Goal: Transaction & Acquisition: Obtain resource

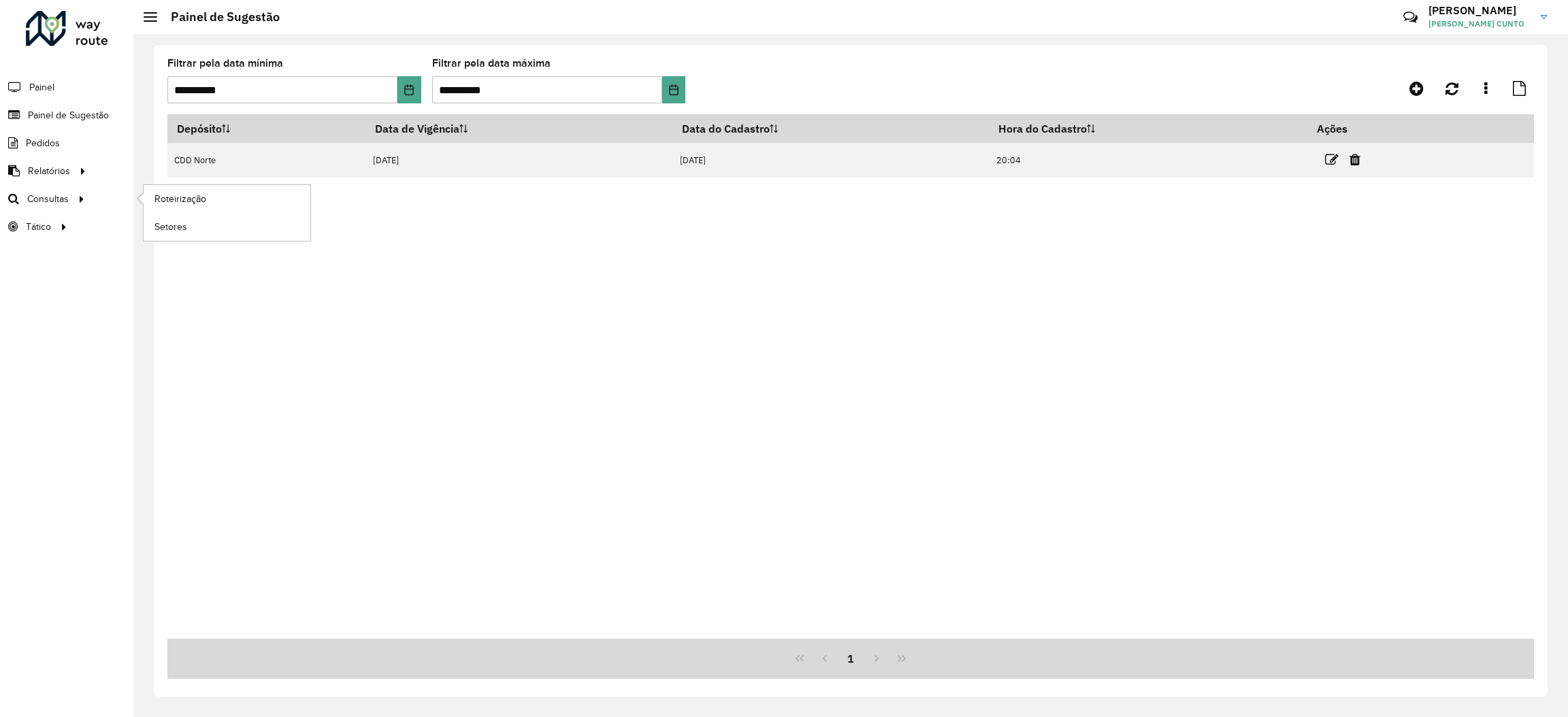
click at [143, 203] on li "Roteirização" at bounding box center [227, 200] width 168 height 28
click at [155, 199] on span "Roteirização" at bounding box center [182, 199] width 55 height 14
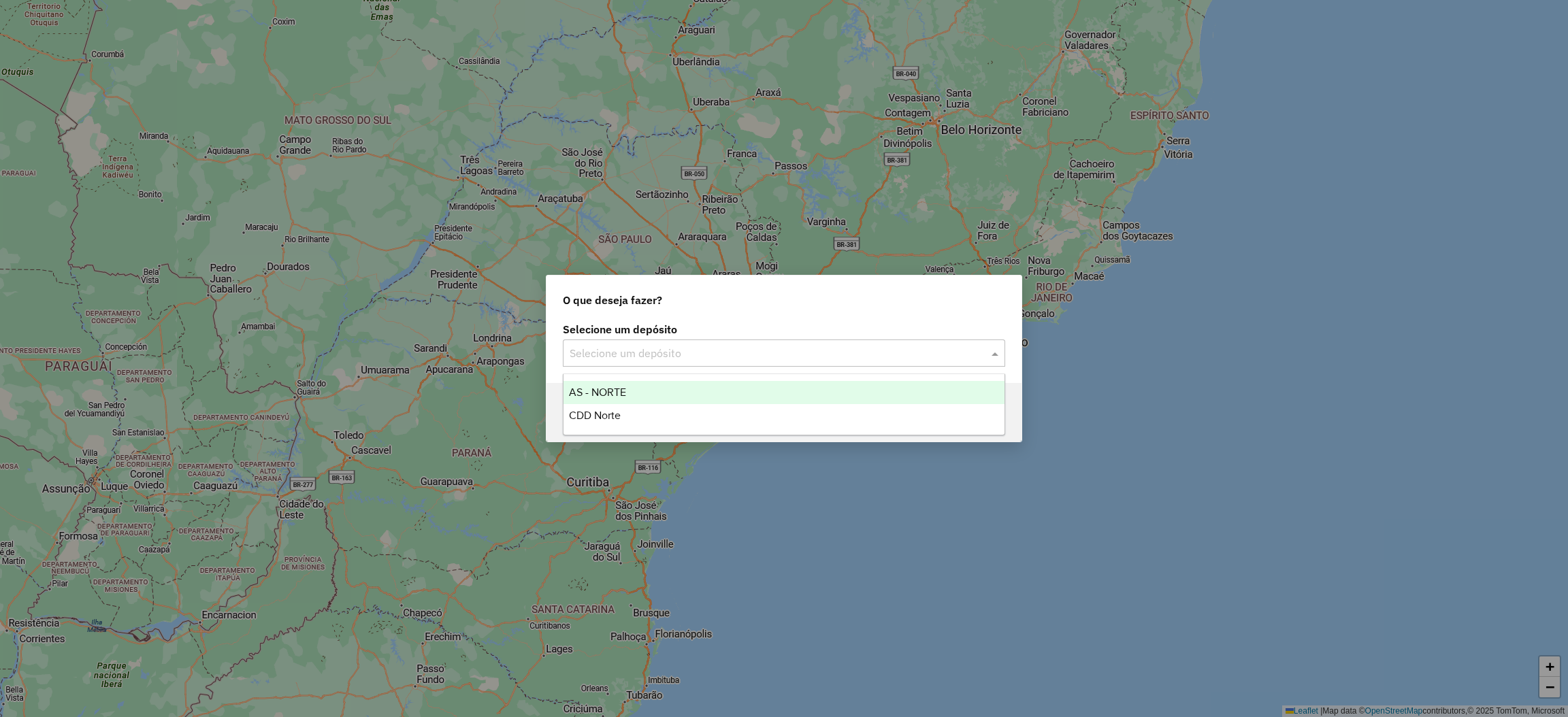
click at [645, 346] on input "text" at bounding box center [770, 354] width 402 height 16
click at [647, 397] on div "AS - NORTE" at bounding box center [783, 393] width 441 height 23
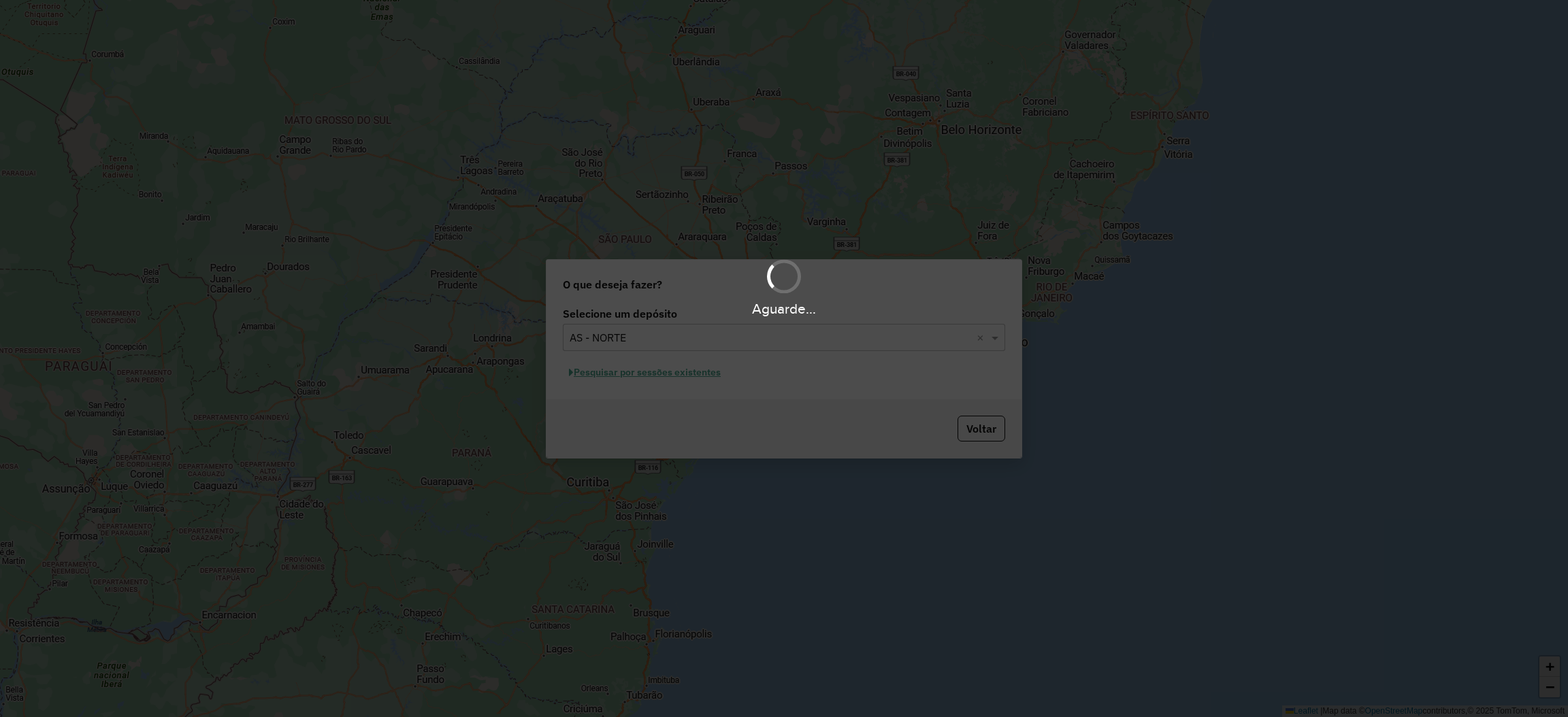
click at [671, 342] on div "Aguarde..." at bounding box center [784, 358] width 1568 height 717
click at [669, 339] on div "Aguarde..." at bounding box center [784, 358] width 1568 height 717
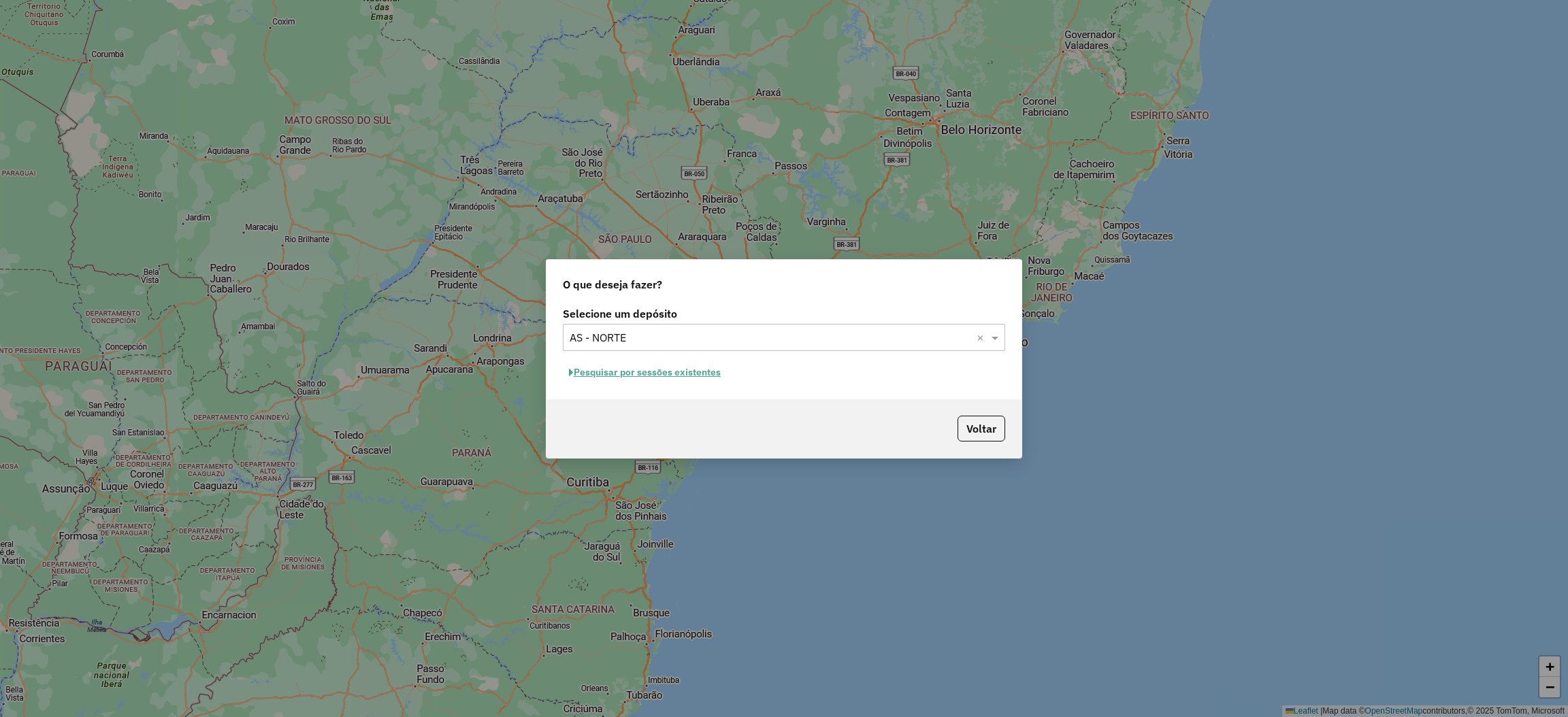
click at [901, 337] on input "text" at bounding box center [770, 338] width 402 height 16
click at [745, 410] on div "CDD Norte" at bounding box center [783, 399] width 441 height 23
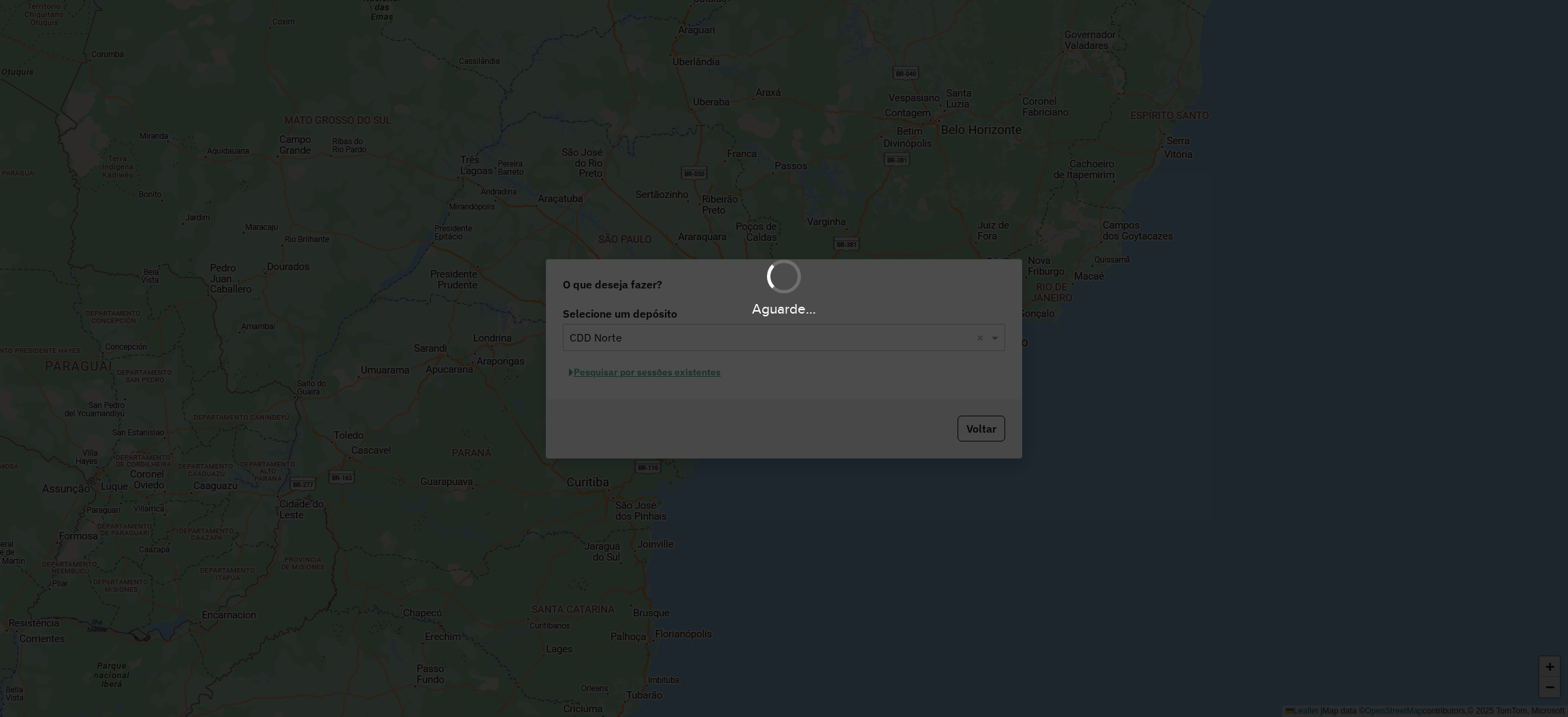
click at [680, 374] on div "Aguarde..." at bounding box center [784, 358] width 1568 height 717
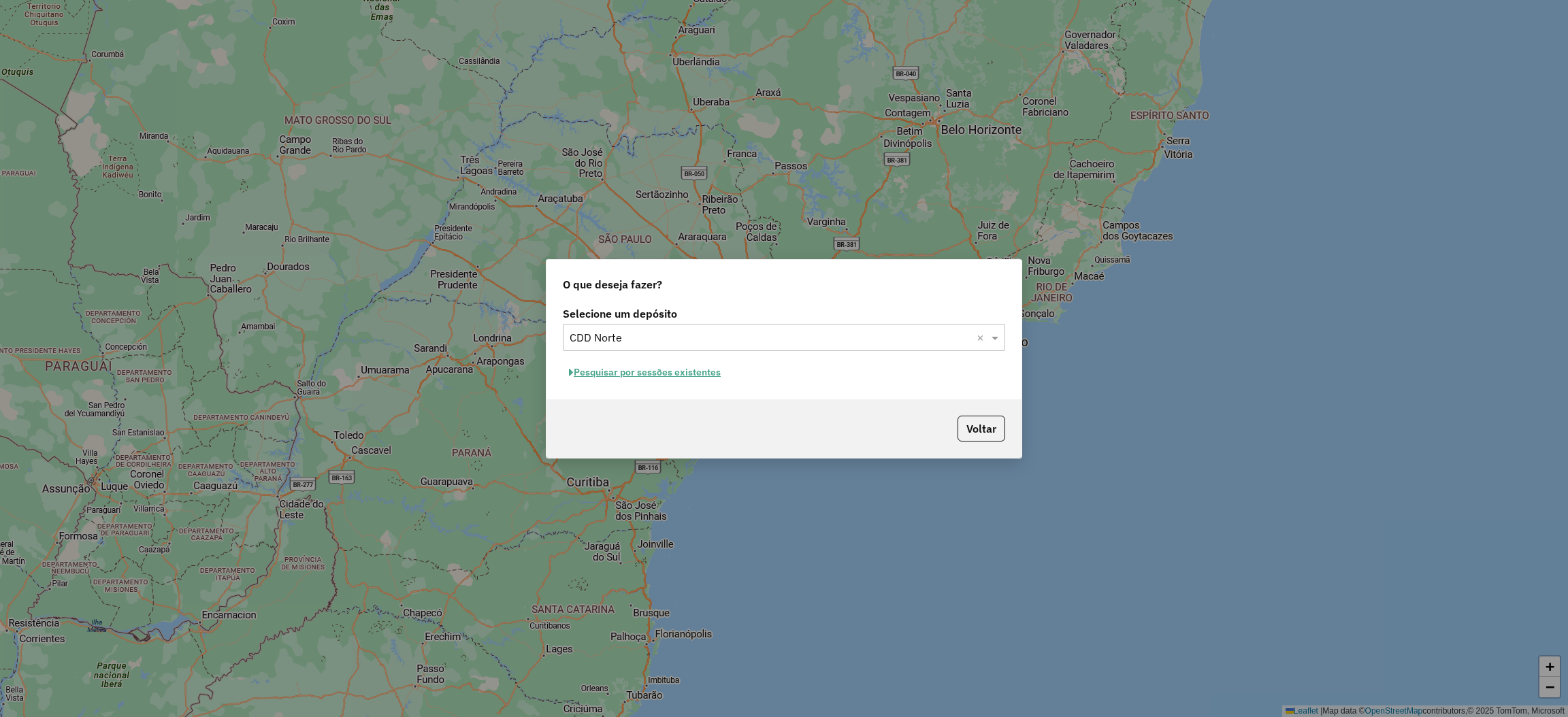
click at [683, 380] on button "Pesquisar por sessões existentes" at bounding box center [645, 373] width 164 height 21
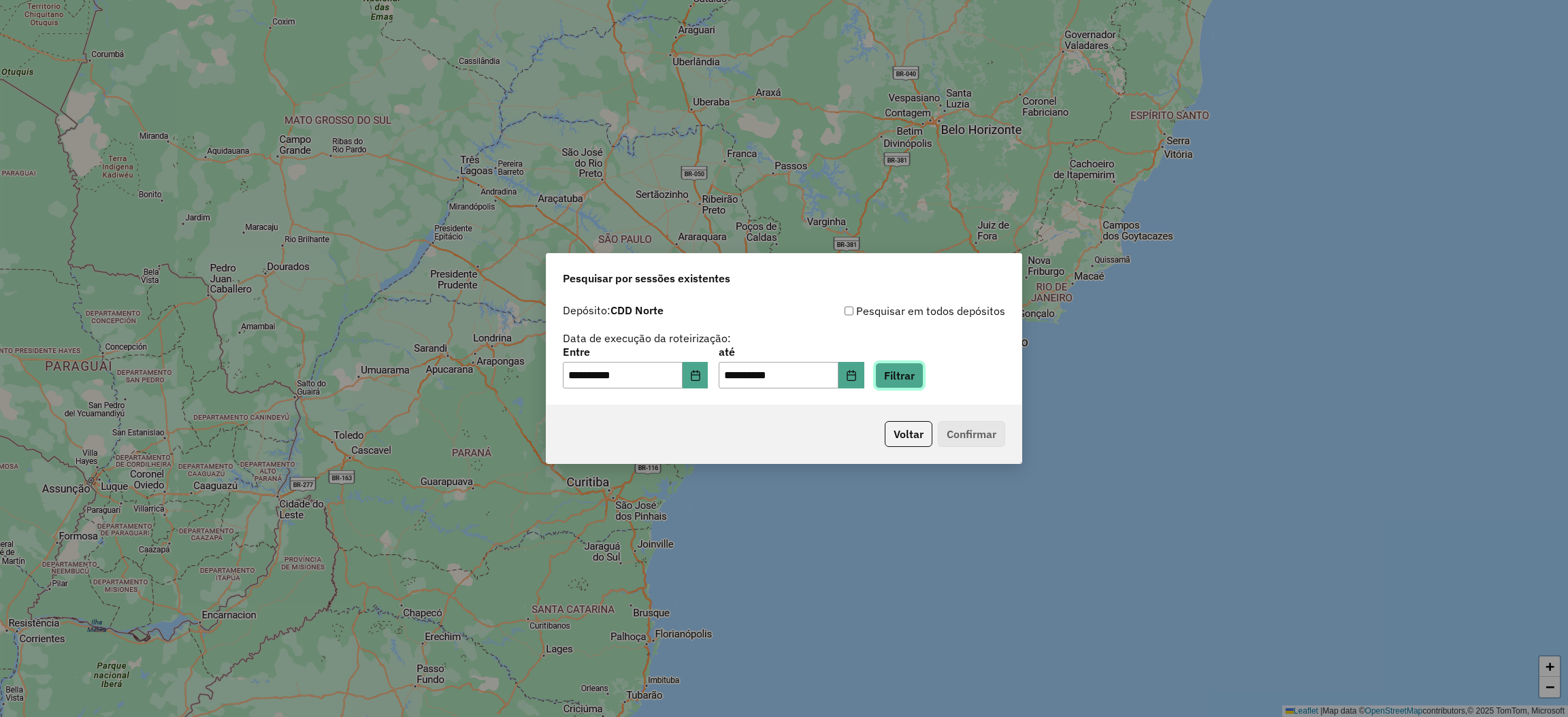
click at [923, 379] on button "Filtrar" at bounding box center [899, 375] width 49 height 26
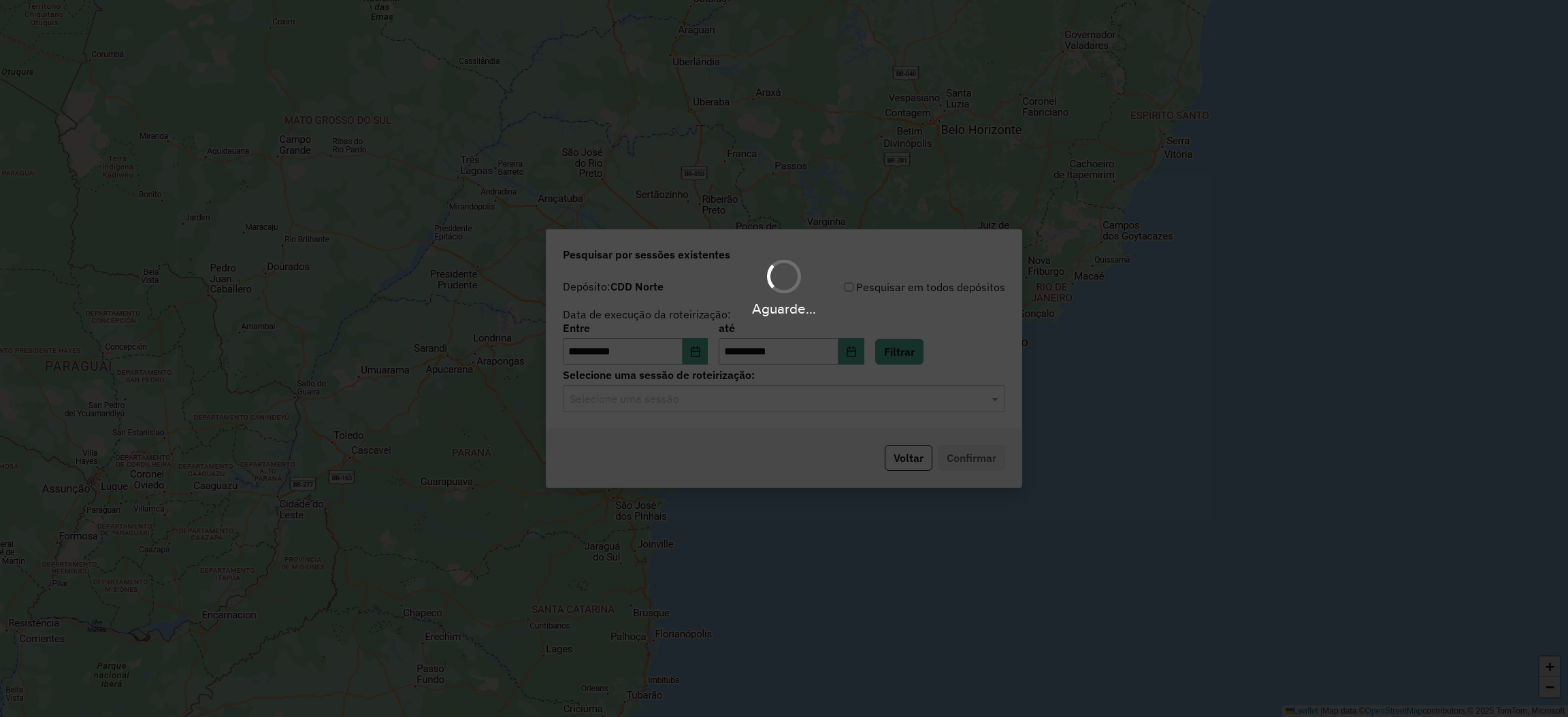
click at [880, 411] on div "Selecione uma sessão" at bounding box center [783, 398] width 442 height 27
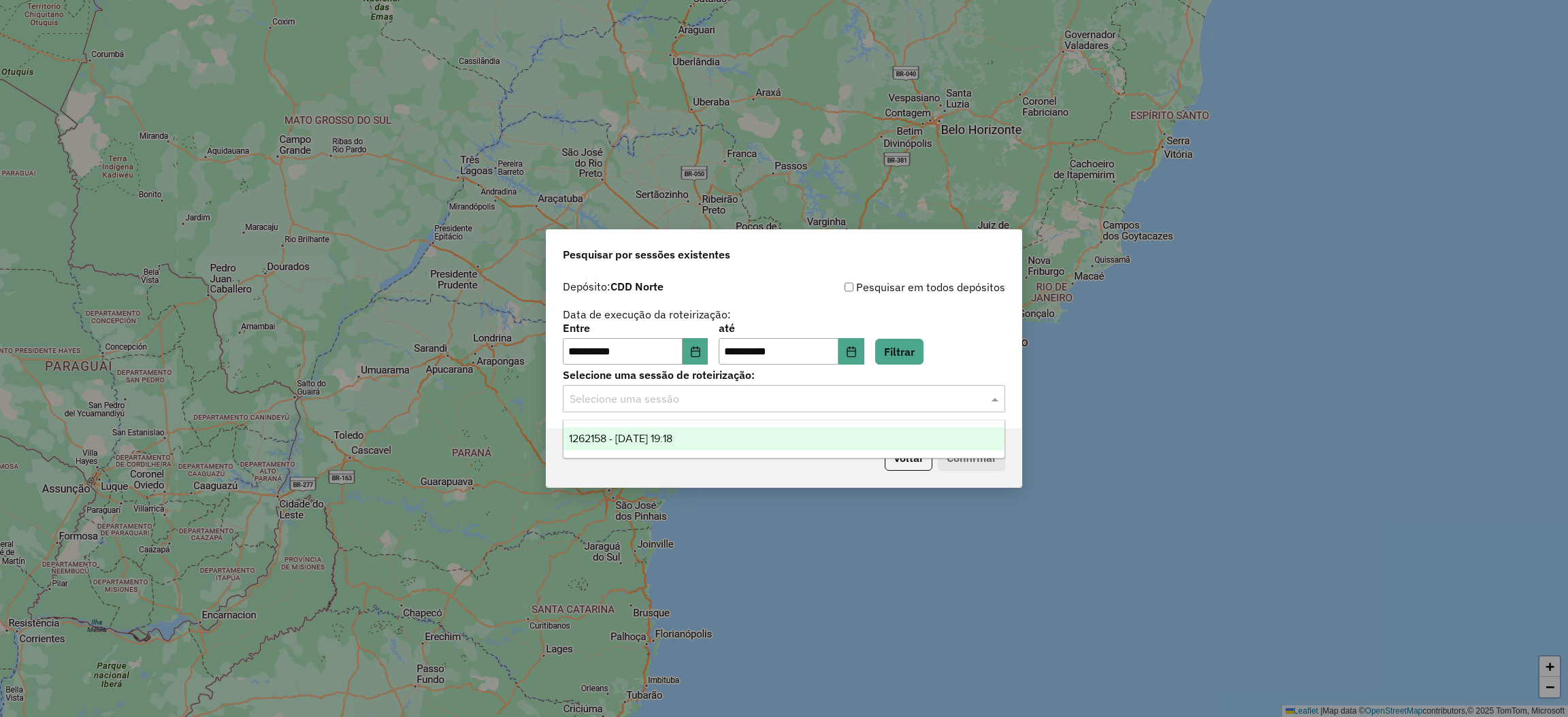
click at [867, 435] on div "1262158 - 09/09/2025 19:18" at bounding box center [783, 439] width 441 height 23
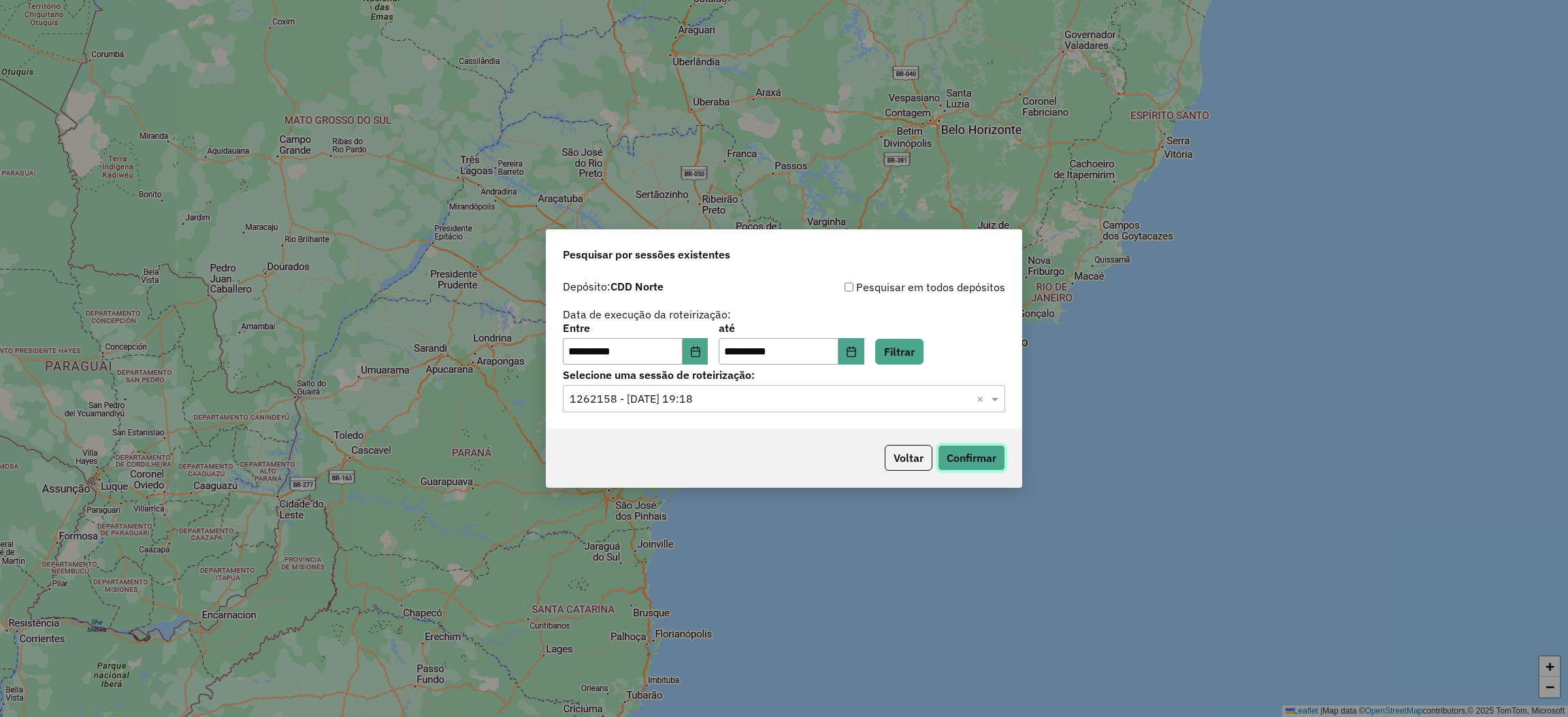
click at [990, 467] on button "Confirmar" at bounding box center [971, 457] width 67 height 26
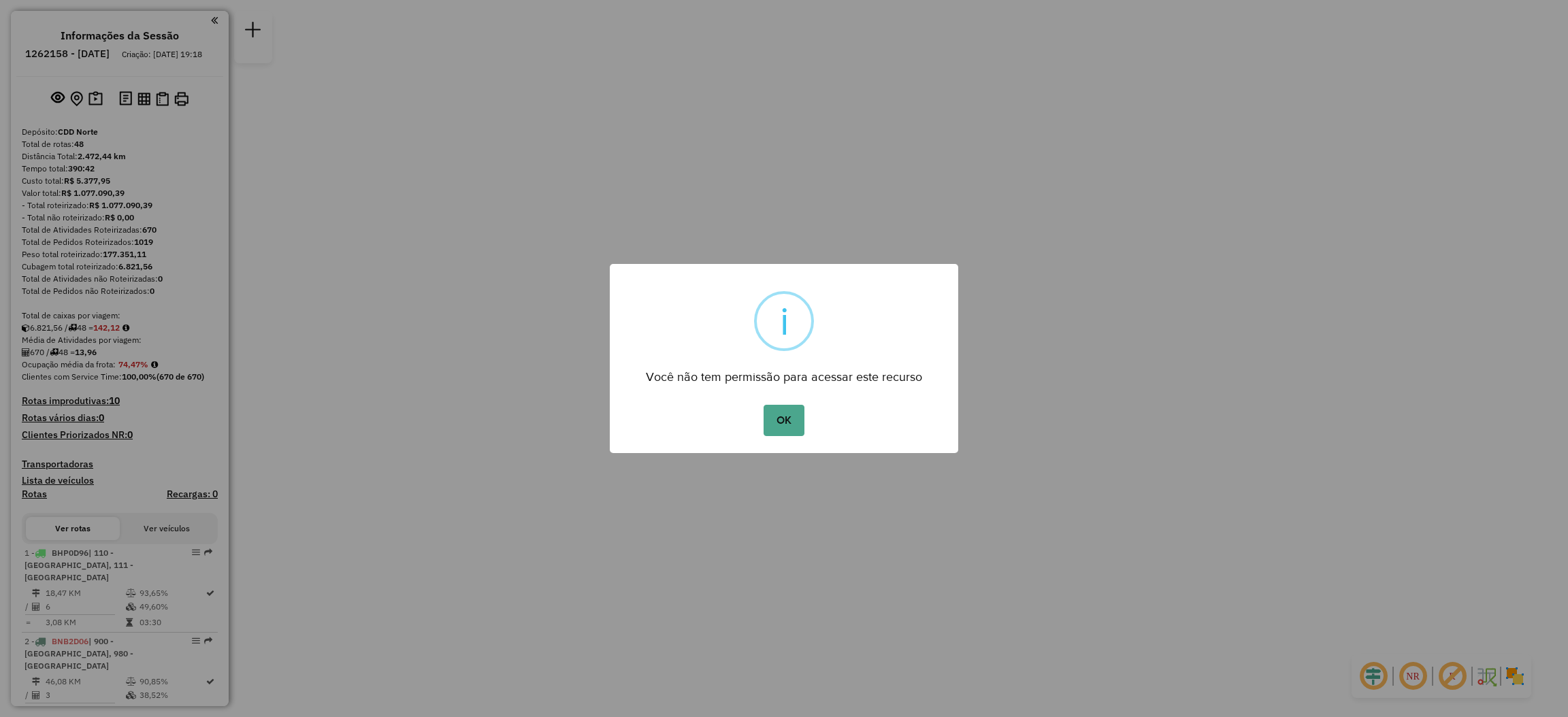
click at [764, 405] on button "OK" at bounding box center [783, 420] width 40 height 31
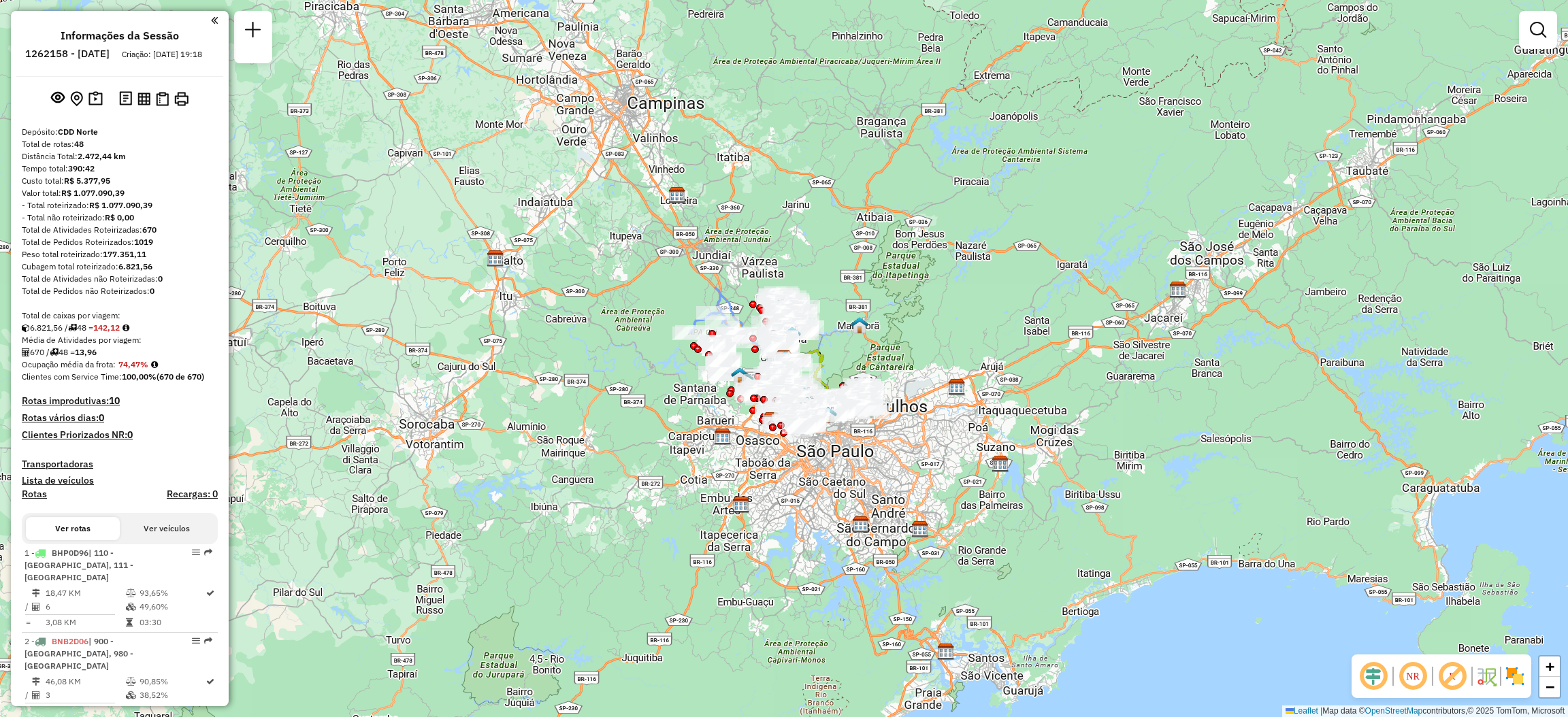
scroll to position [2689, 0]
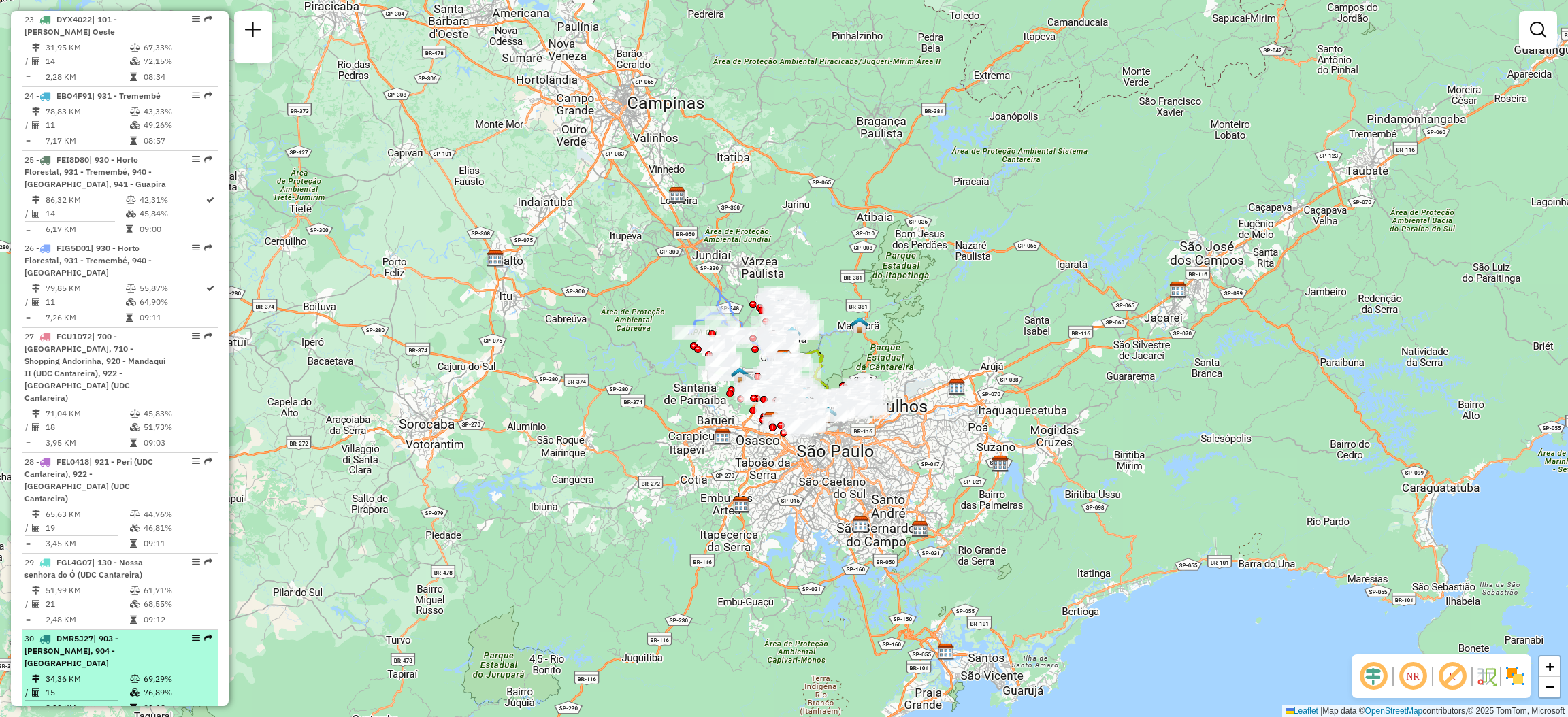
click at [207, 634] on em at bounding box center [207, 638] width 8 height 8
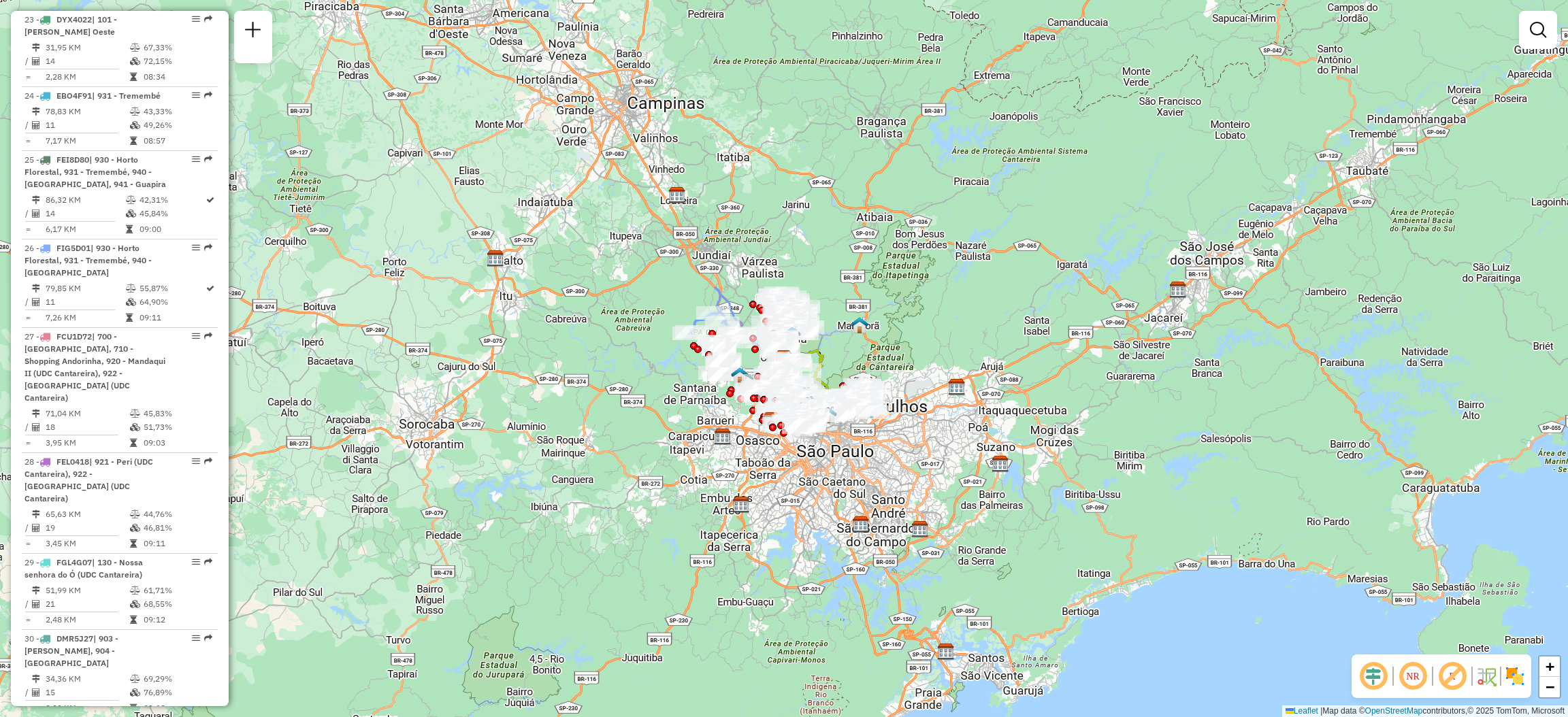
select select "**********"
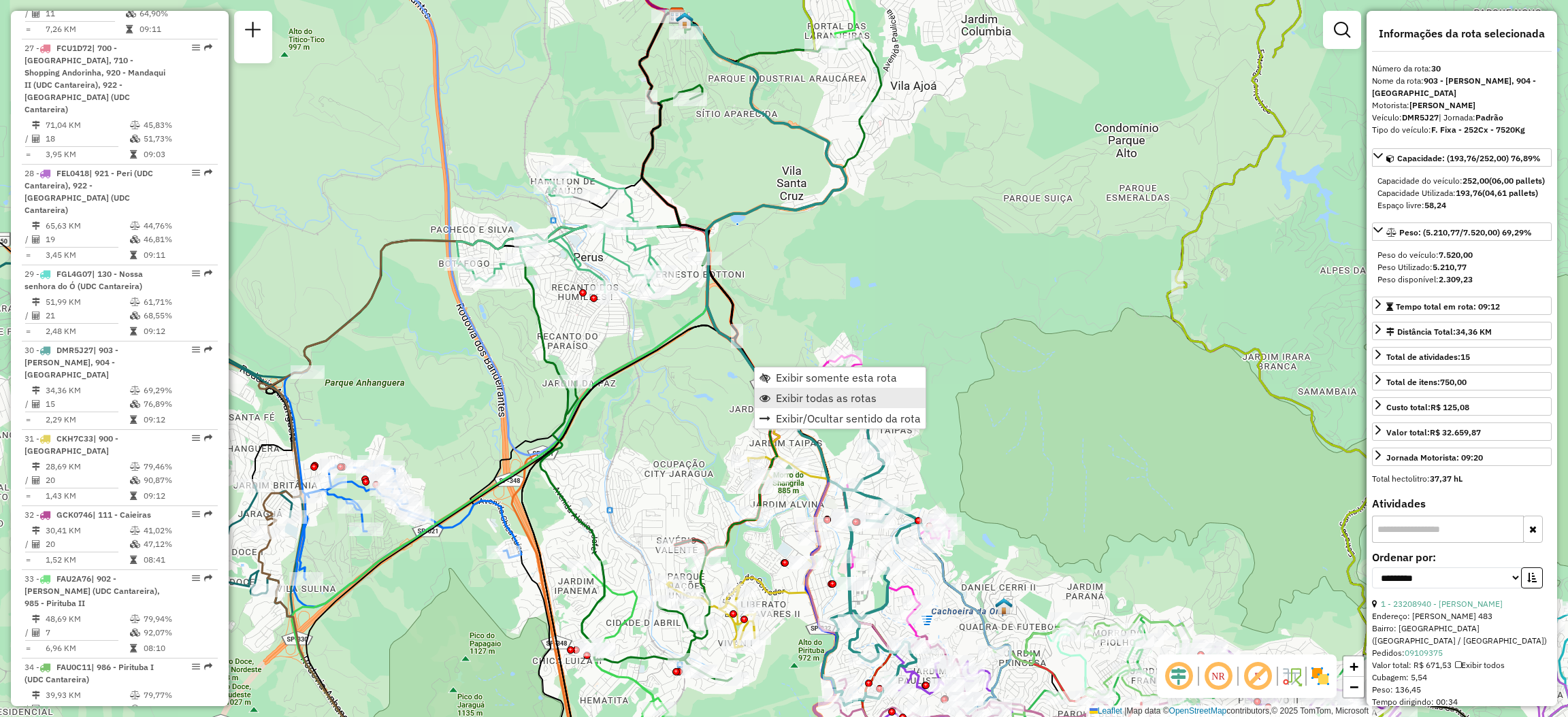
scroll to position [3028, 0]
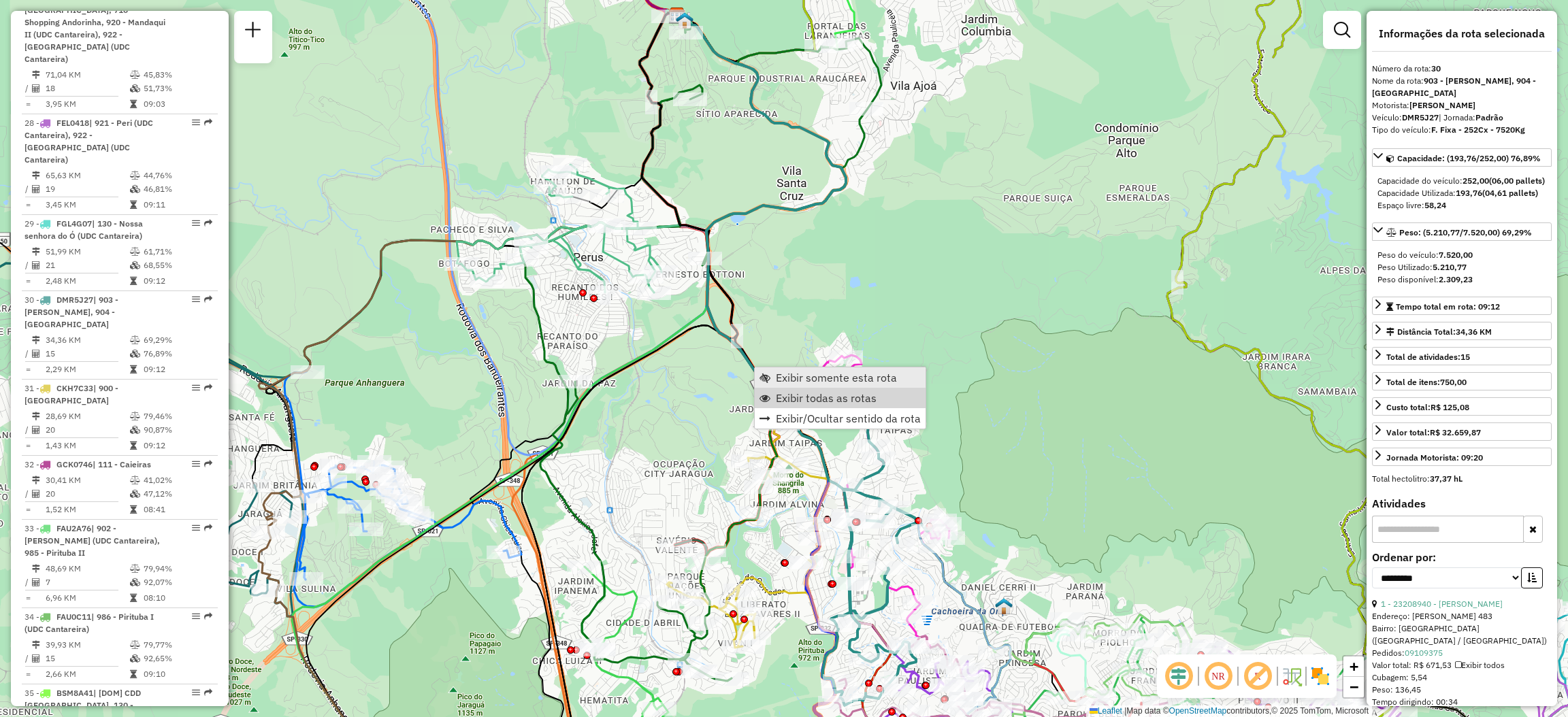
click at [787, 375] on span "Exibir somente esta rota" at bounding box center [836, 378] width 121 height 11
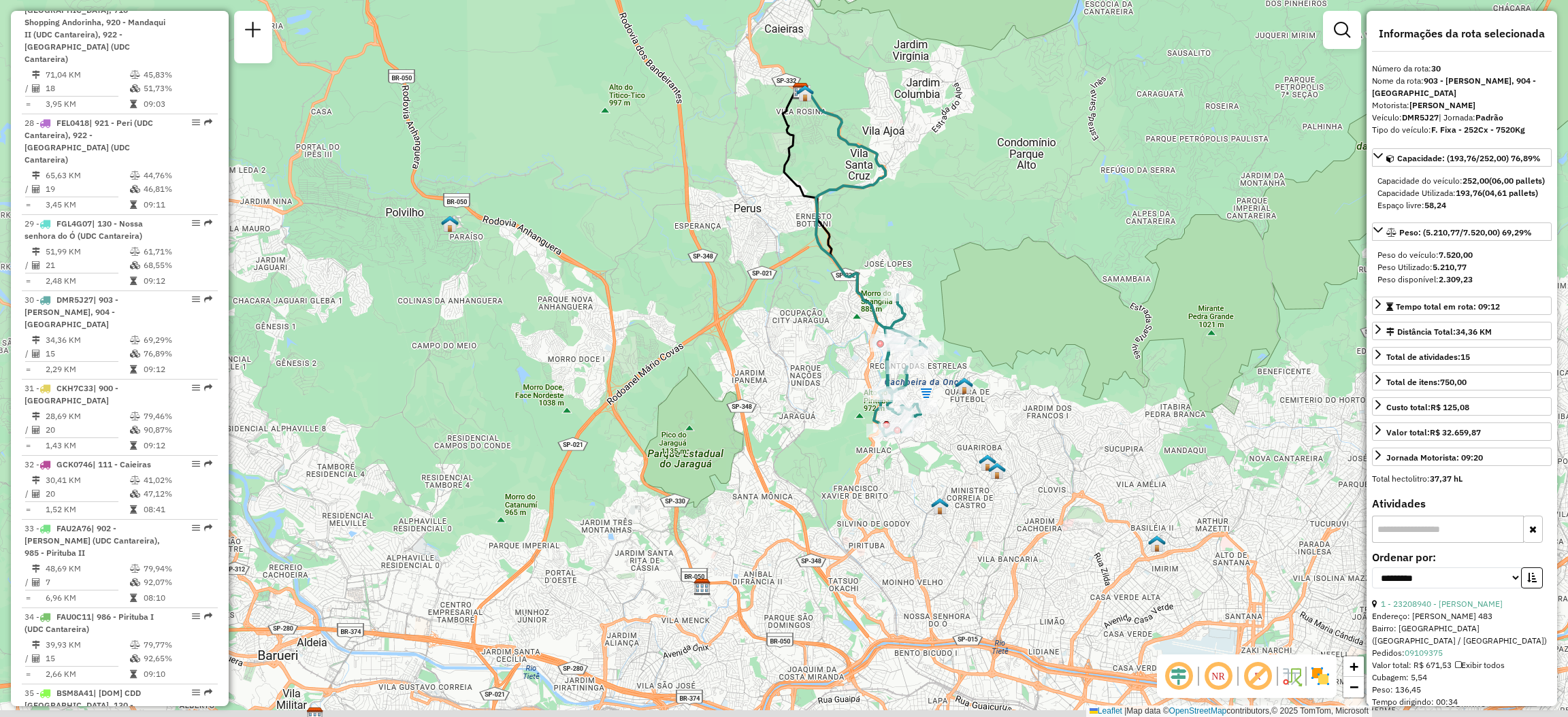
drag, startPoint x: 863, startPoint y: 440, endPoint x: 818, endPoint y: 419, distance: 49.7
click at [818, 419] on div "Janela de atendimento Grade de atendimento Capacidade Transportadoras Veículos …" at bounding box center [784, 358] width 1568 height 717
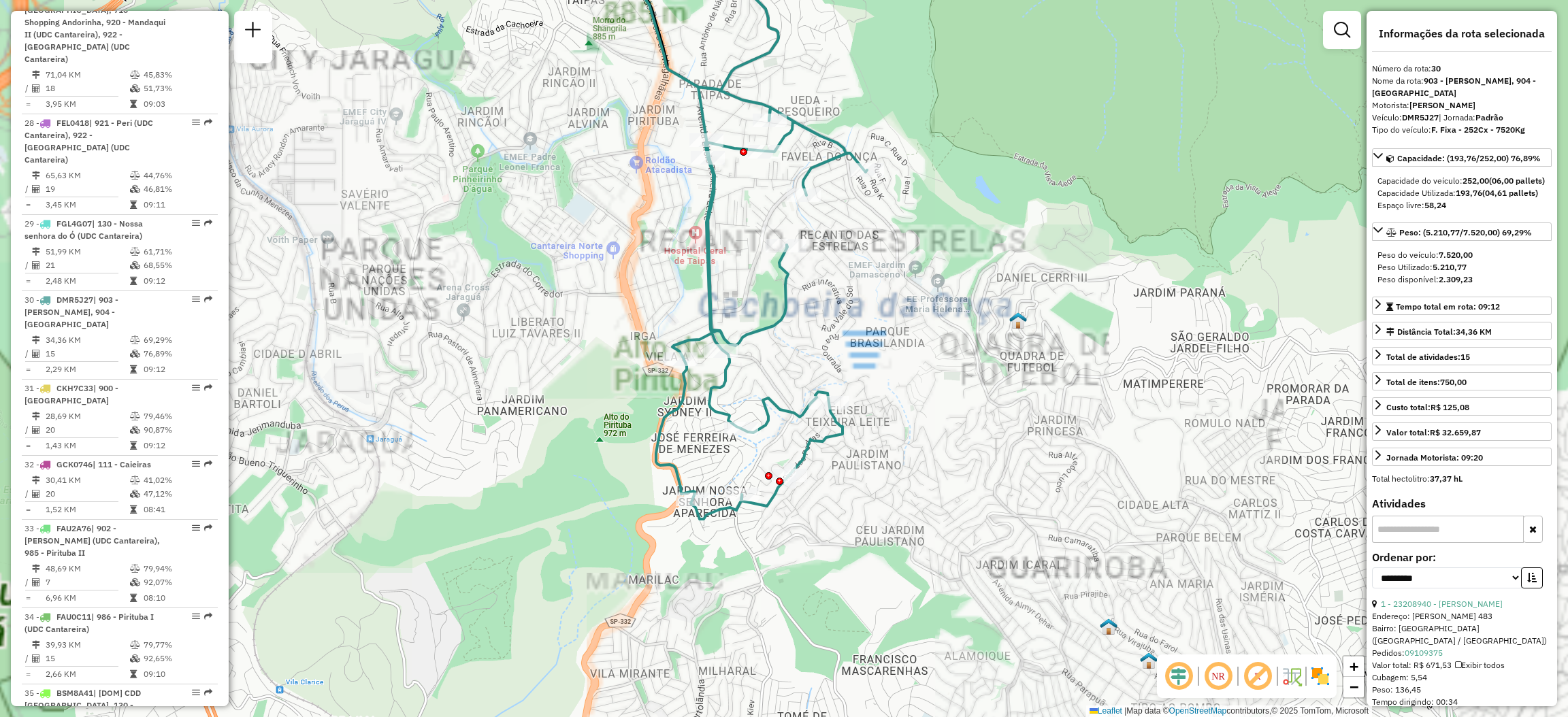
drag, startPoint x: 836, startPoint y: 290, endPoint x: 863, endPoint y: 344, distance: 60.4
click at [863, 343] on div "Janela de atendimento Grade de atendimento Capacidade Transportadoras Veículos …" at bounding box center [784, 358] width 1568 height 717
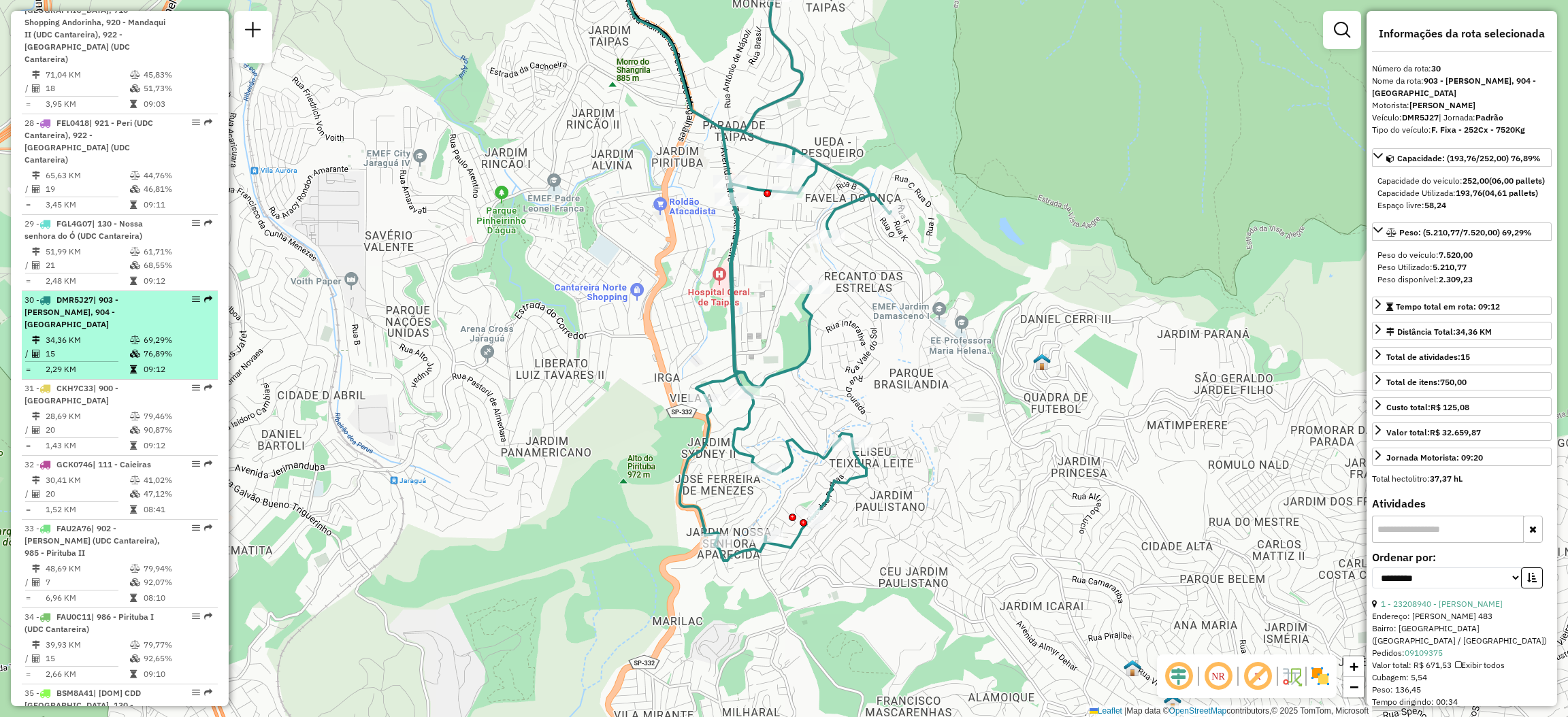
click at [207, 296] on em at bounding box center [207, 299] width 8 height 8
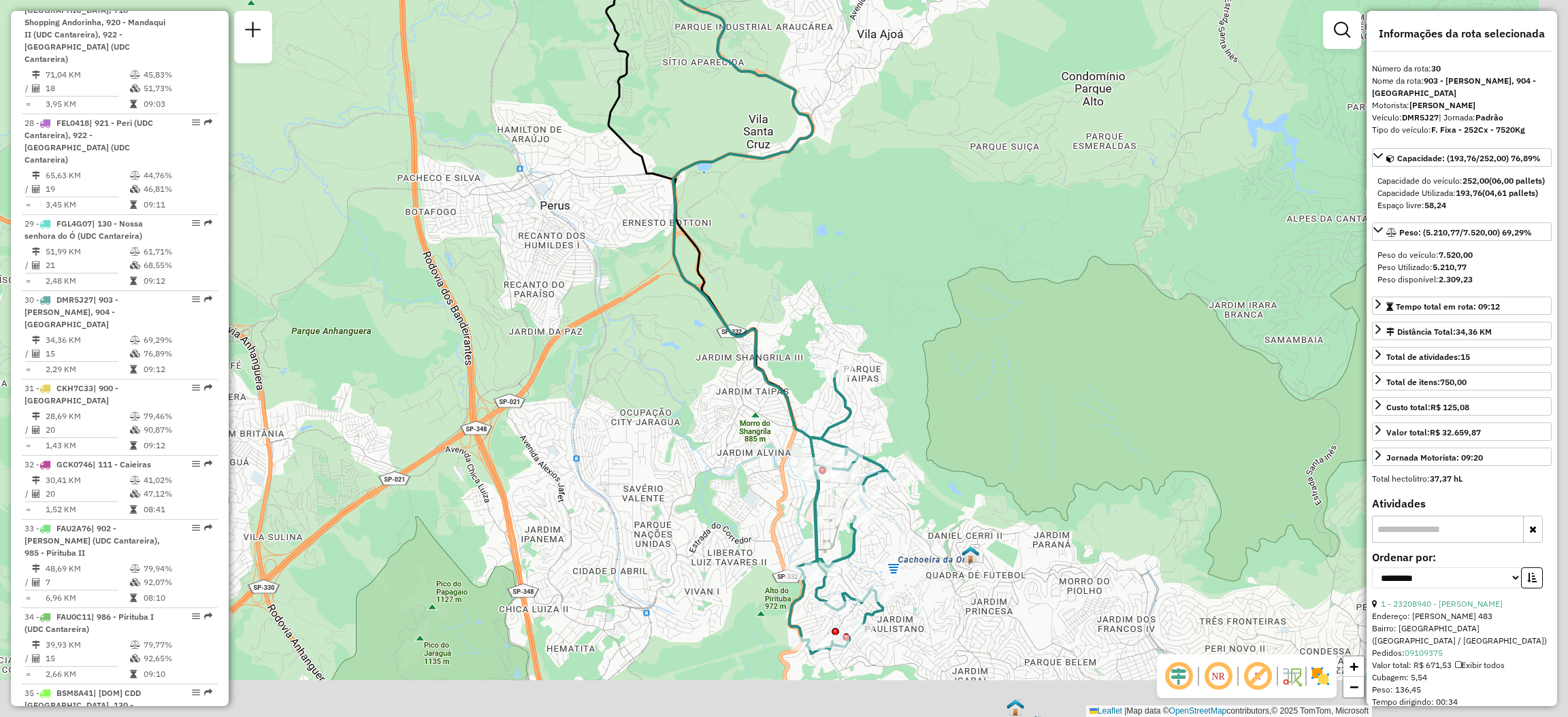
drag, startPoint x: 876, startPoint y: 465, endPoint x: 835, endPoint y: 404, distance: 73.5
click at [835, 404] on icon at bounding box center [841, 513] width 105 height 283
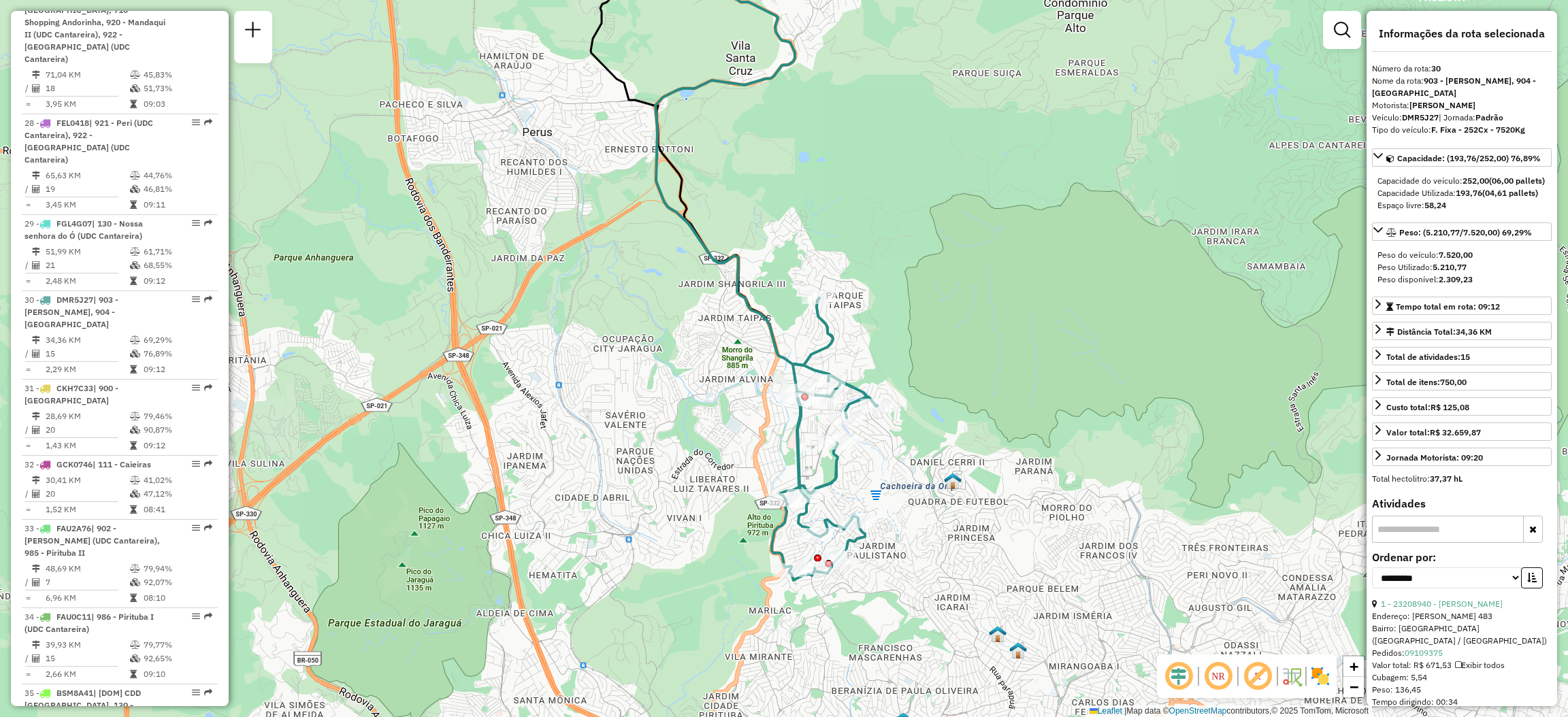
drag, startPoint x: 826, startPoint y: 530, endPoint x: 820, endPoint y: 455, distance: 75.2
click at [820, 456] on icon at bounding box center [824, 440] width 105 height 283
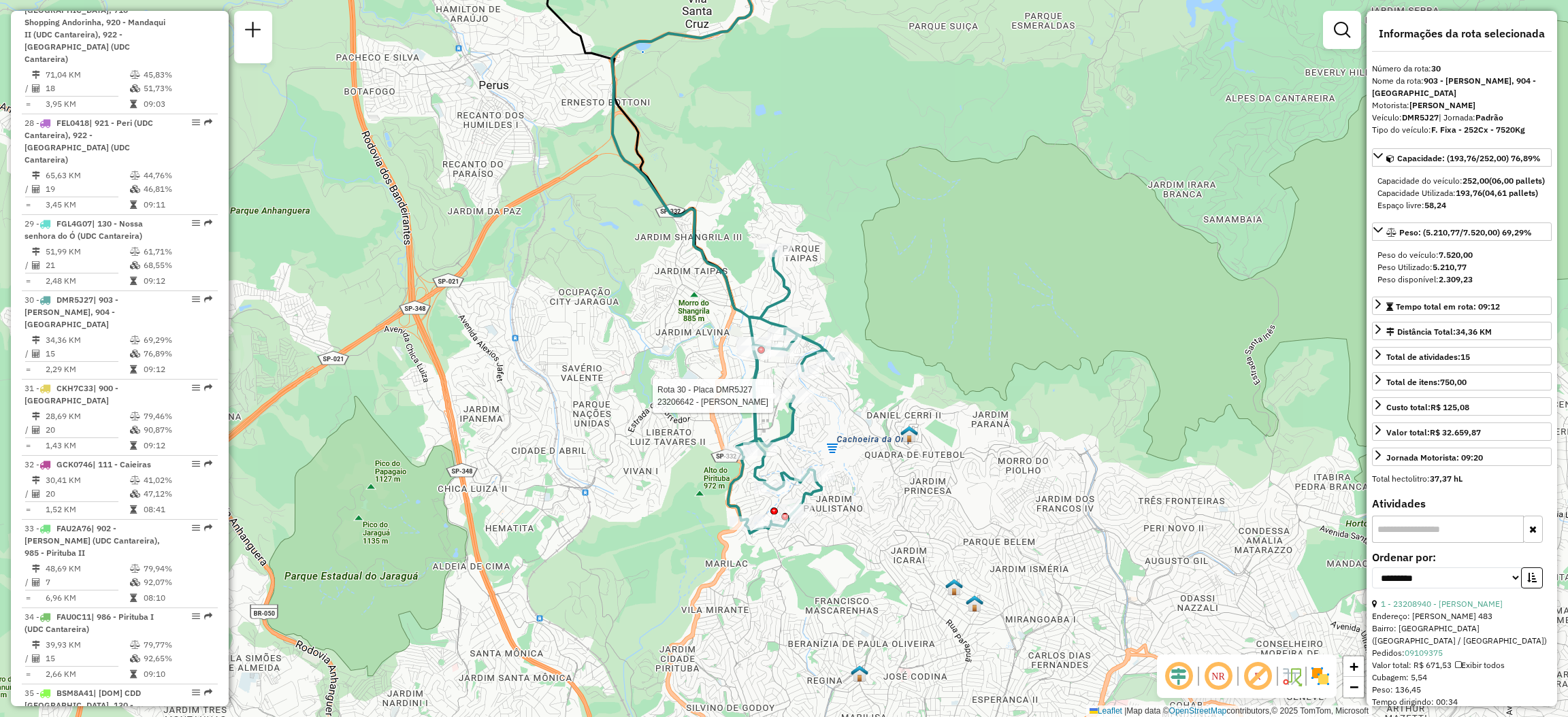
drag, startPoint x: 823, startPoint y: 575, endPoint x: 773, endPoint y: 555, distance: 53.9
click at [773, 555] on div "Rota 30 - Placa DMR5J27 23206642 - ERICA ALOVES SILVA Janela de atendimento Gra…" at bounding box center [784, 358] width 1568 height 717
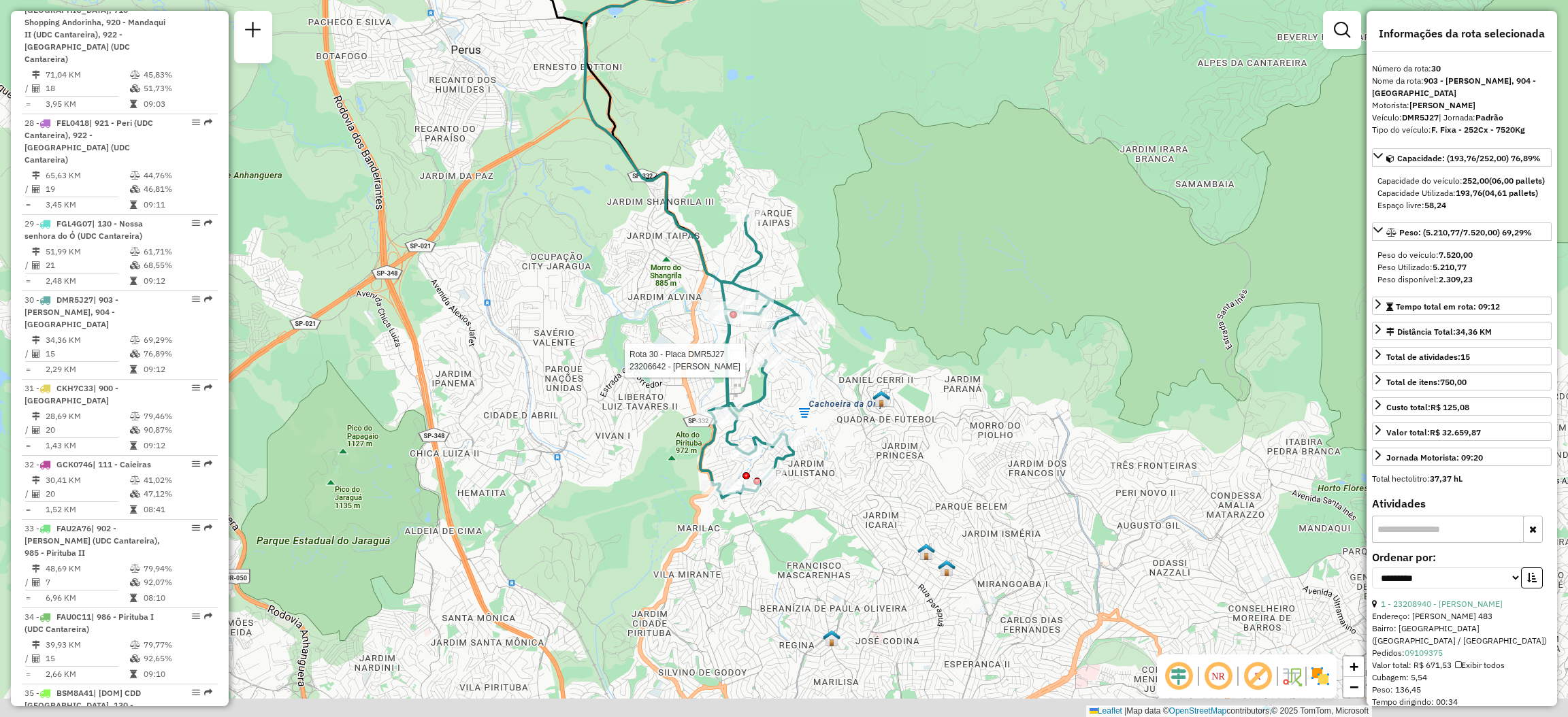
drag, startPoint x: 785, startPoint y: 598, endPoint x: 773, endPoint y: 545, distance: 54.3
click at [773, 545] on div "Rota 30 - Placa DMR5J27 23206642 - ERICA ALOVES SILVA Janela de atendimento Gra…" at bounding box center [784, 358] width 1568 height 717
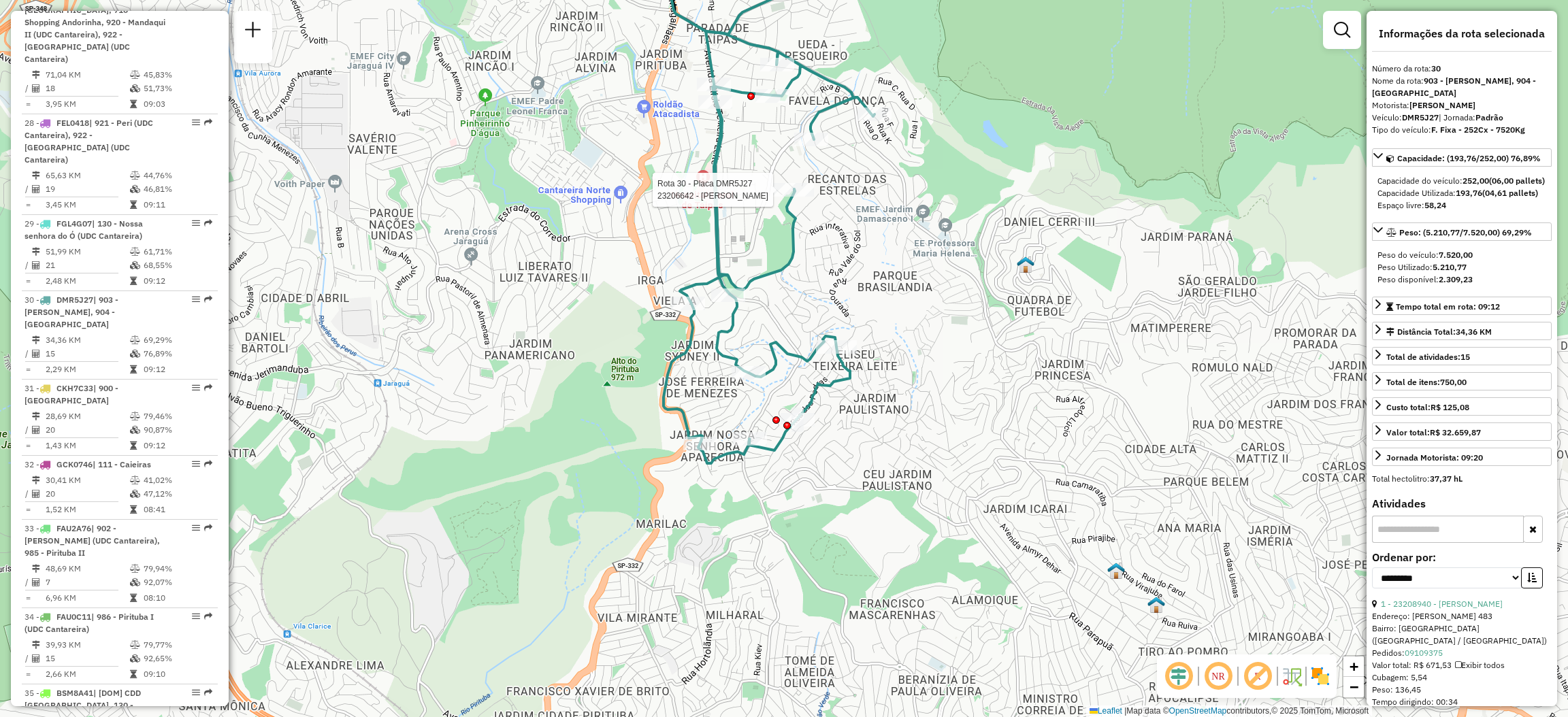
drag, startPoint x: 801, startPoint y: 287, endPoint x: 815, endPoint y: 361, distance: 75.3
click at [815, 361] on div "Rota 30 - Placa DMR5J27 23206642 - ERICA ALOVES SILVA Janela de atendimento Gra…" at bounding box center [784, 358] width 1568 height 717
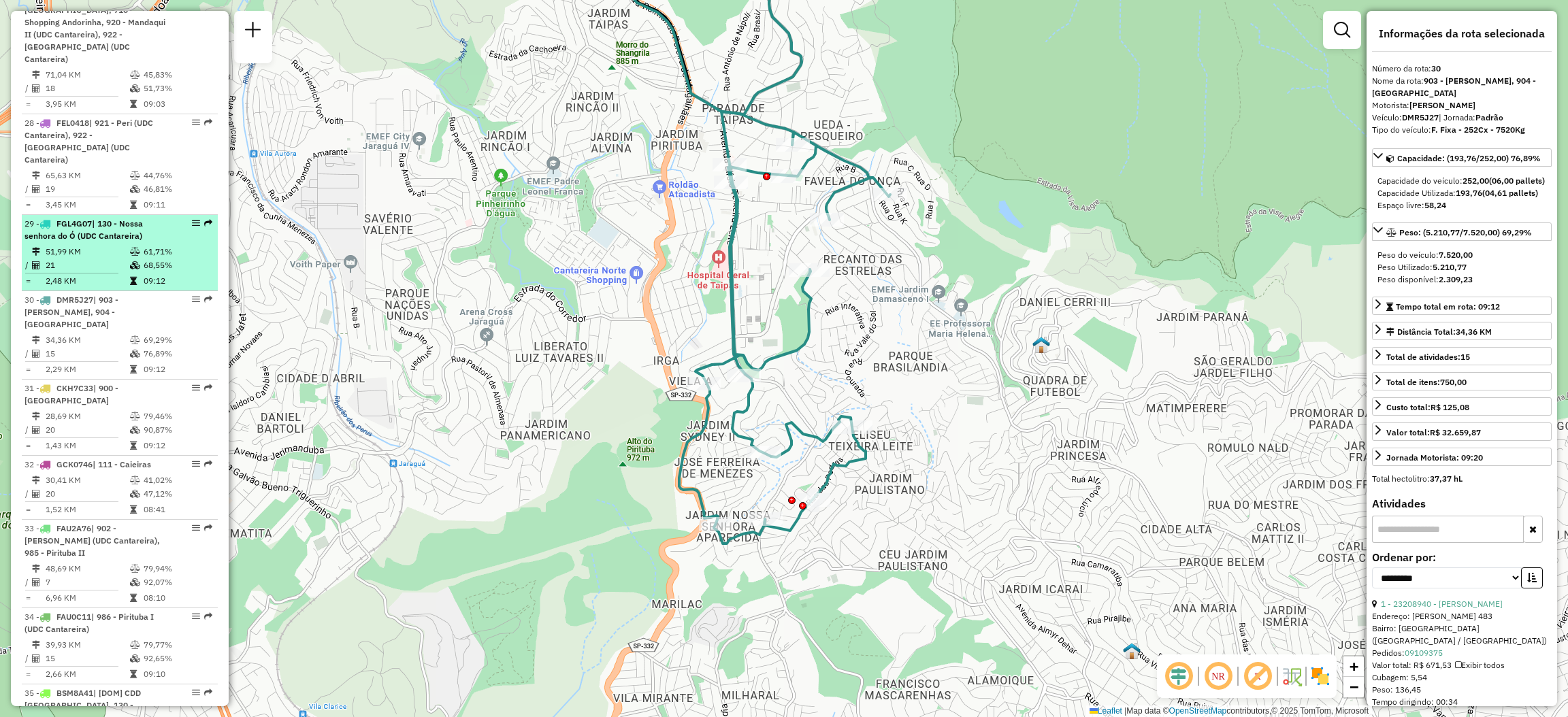
scroll to position [2925, 0]
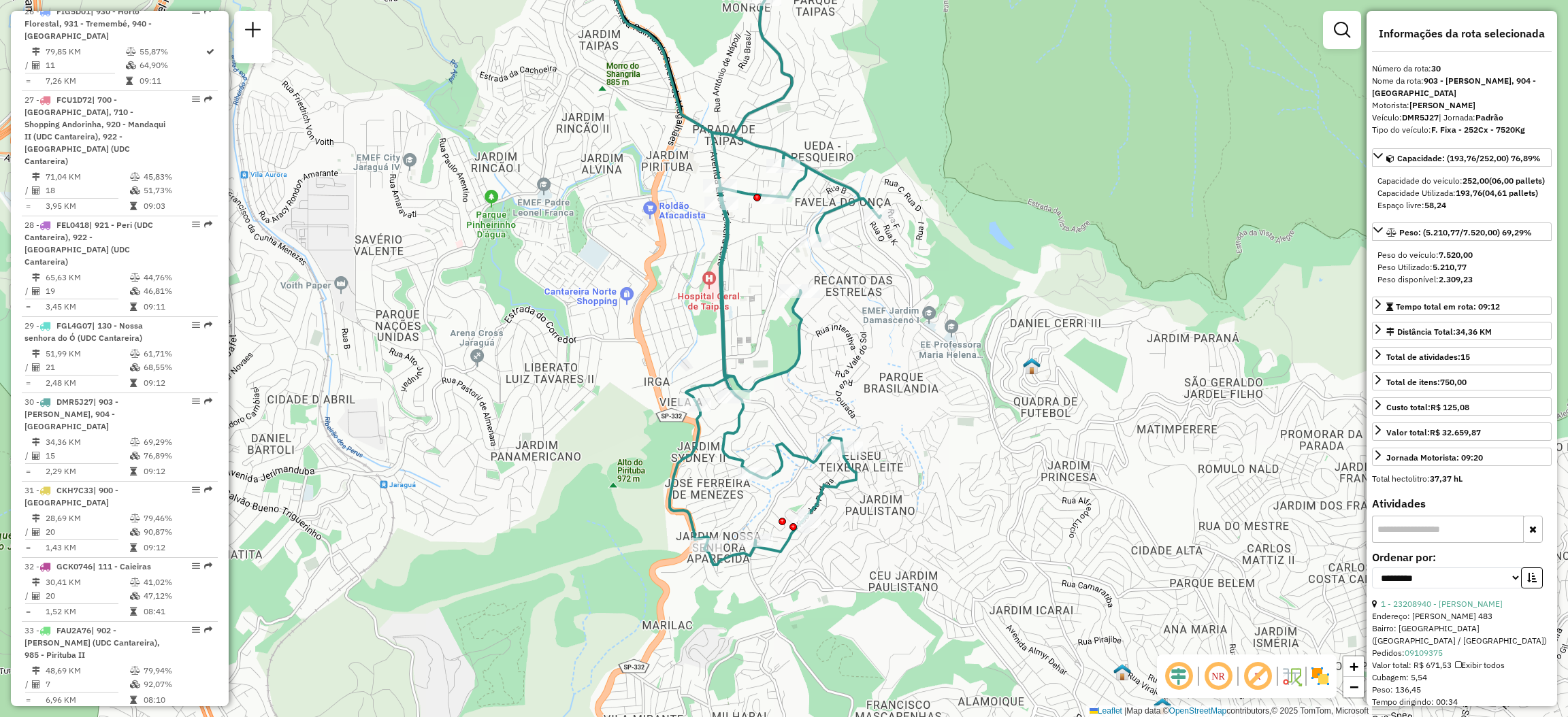
drag, startPoint x: 790, startPoint y: 331, endPoint x: 782, endPoint y: 345, distance: 16.1
click at [782, 345] on icon at bounding box center [774, 283] width 211 height 565
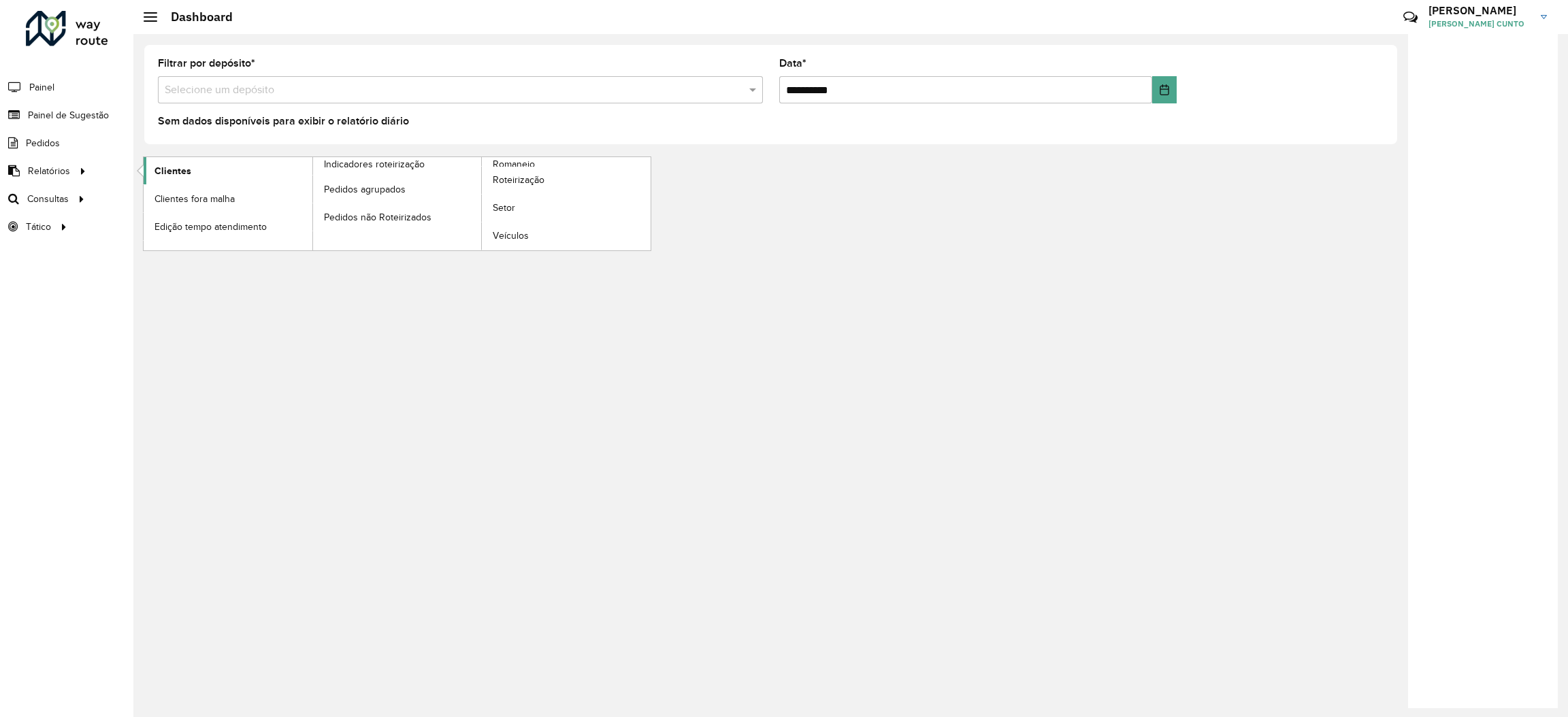
click at [169, 168] on span "Clientes" at bounding box center [173, 171] width 37 height 14
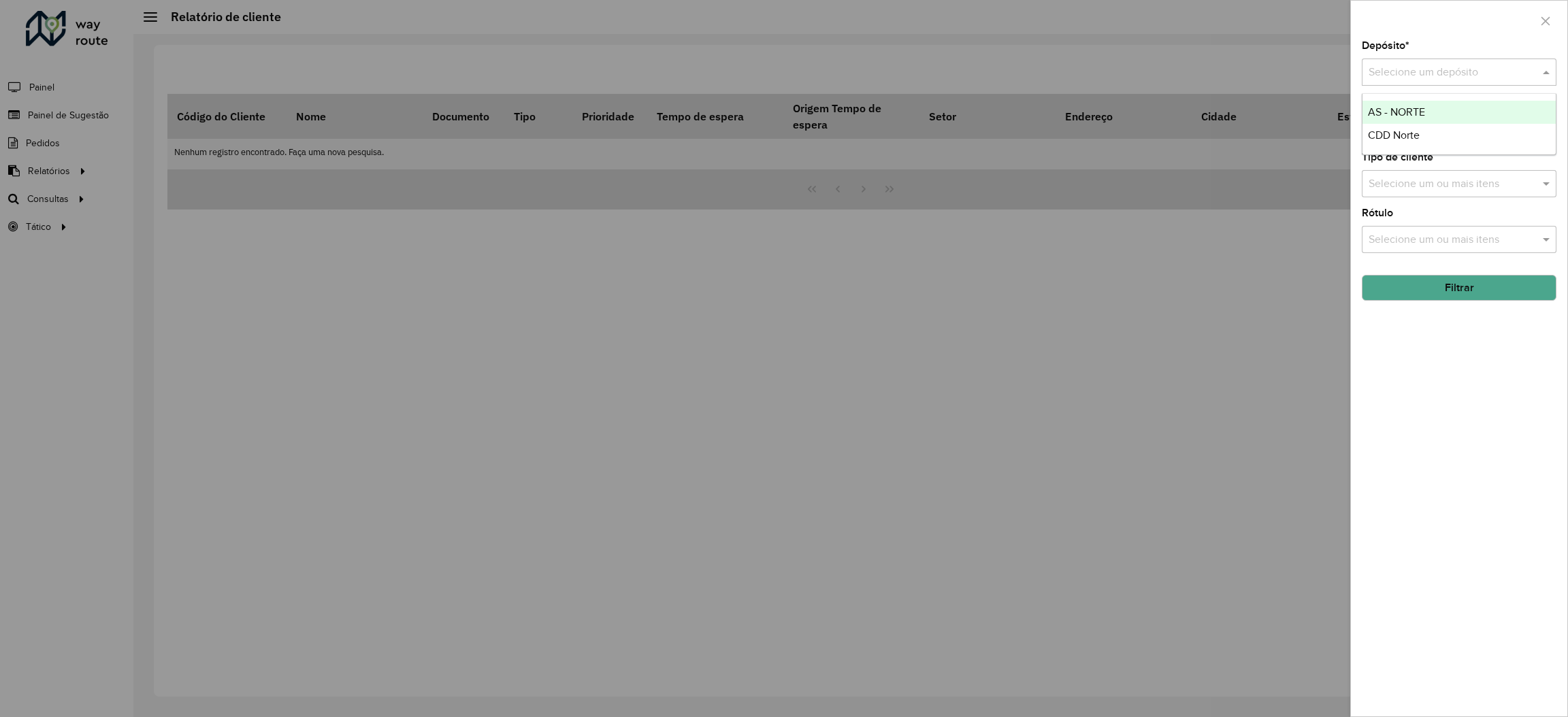
click at [1424, 59] on div "Selecione um depósito" at bounding box center [1459, 72] width 194 height 27
click at [1406, 121] on div "AS - NORTE" at bounding box center [1459, 112] width 193 height 23
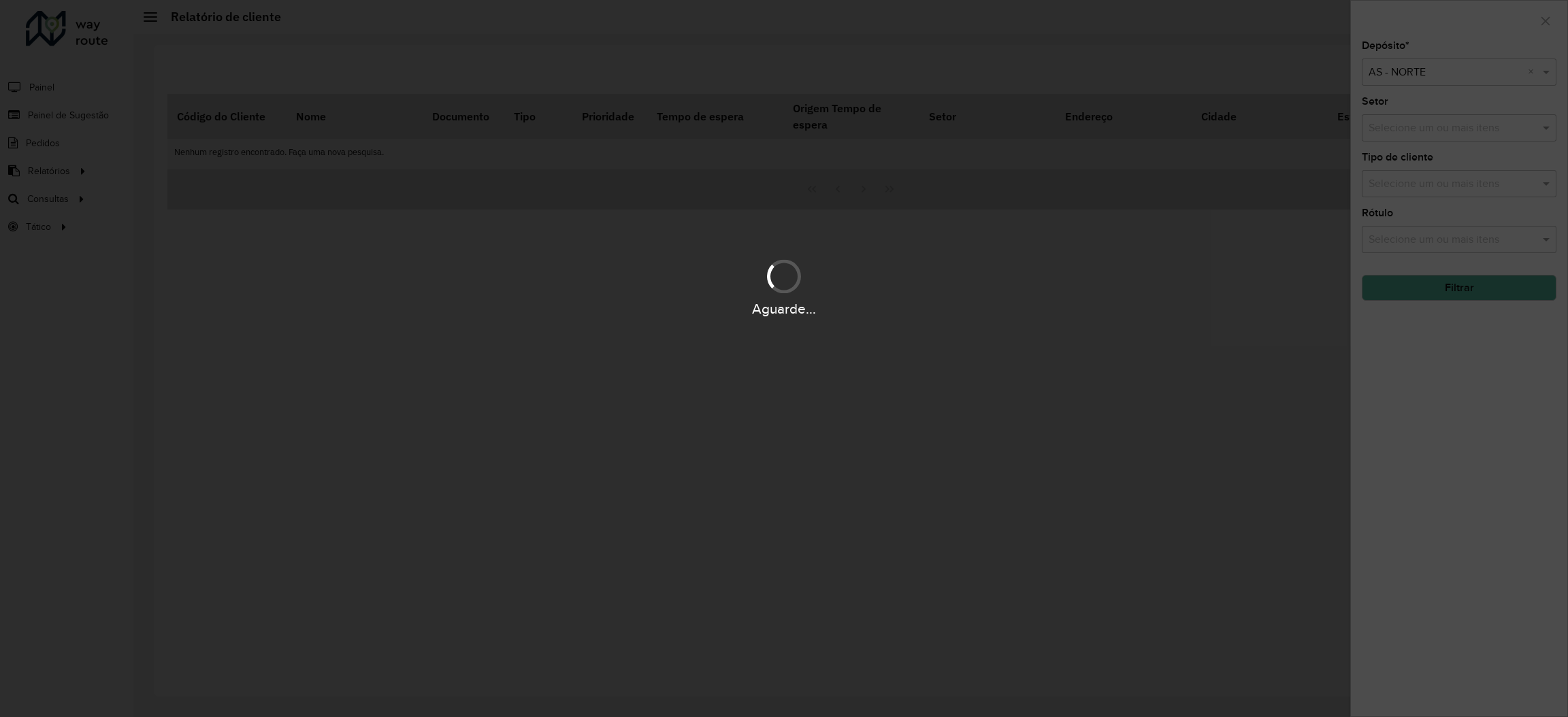
click at [1406, 123] on div "Aguarde..." at bounding box center [784, 358] width 1568 height 717
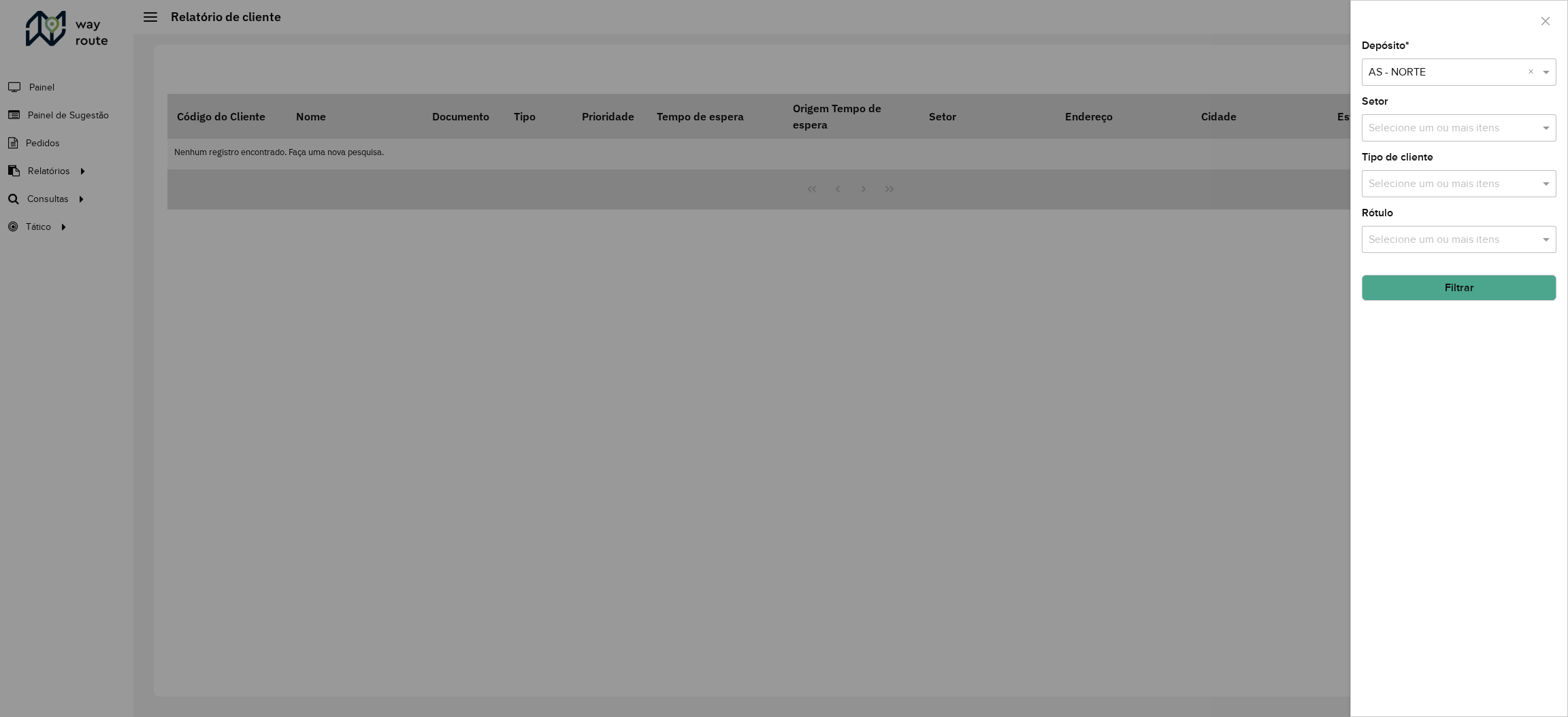
click at [1415, 81] on div "Selecione um depósito × AS - NORTE ×" at bounding box center [1459, 72] width 194 height 27
click at [1410, 117] on div "CDD Norte" at bounding box center [1459, 112] width 193 height 23
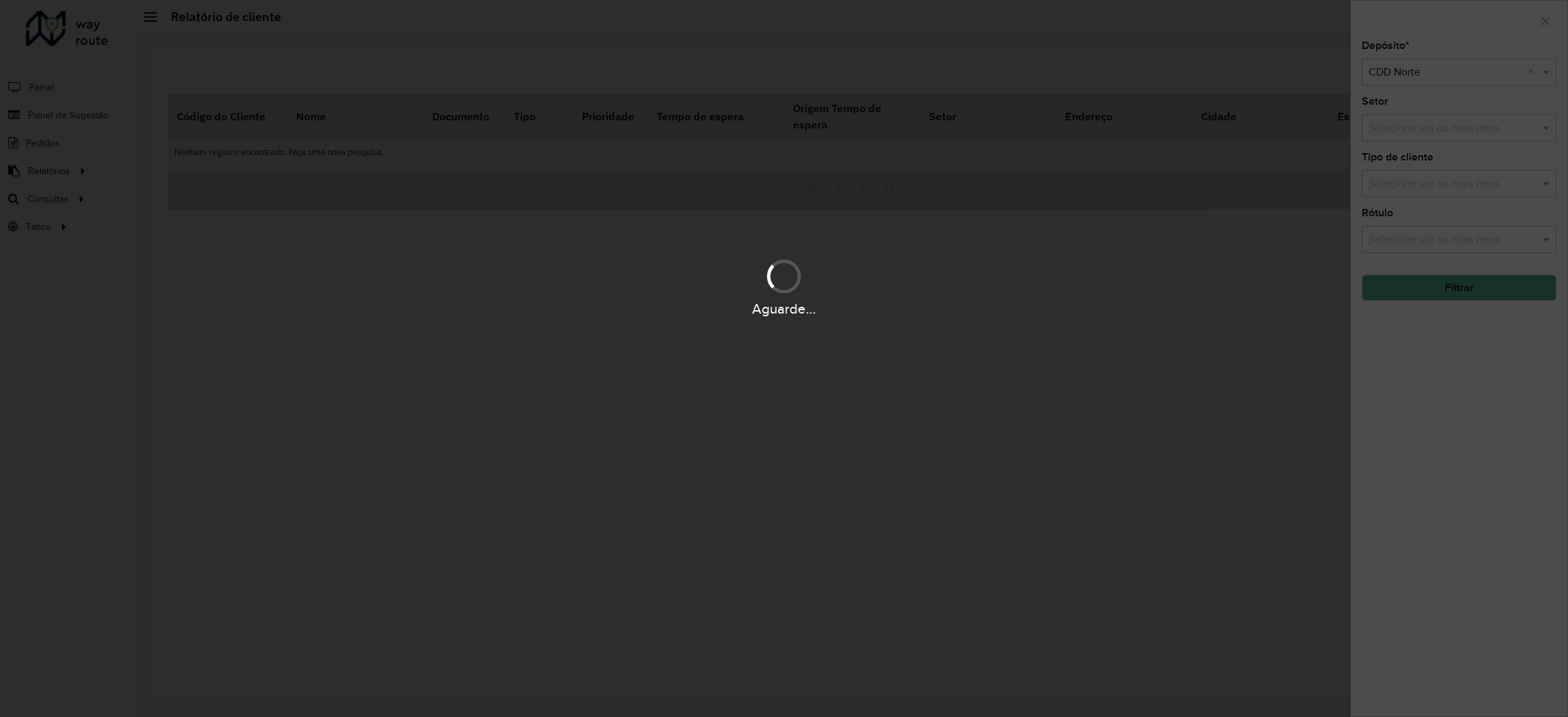
click at [1485, 294] on div "Aguarde..." at bounding box center [784, 286] width 1568 height 64
click at [1484, 294] on button "Filtrar" at bounding box center [1459, 287] width 194 height 26
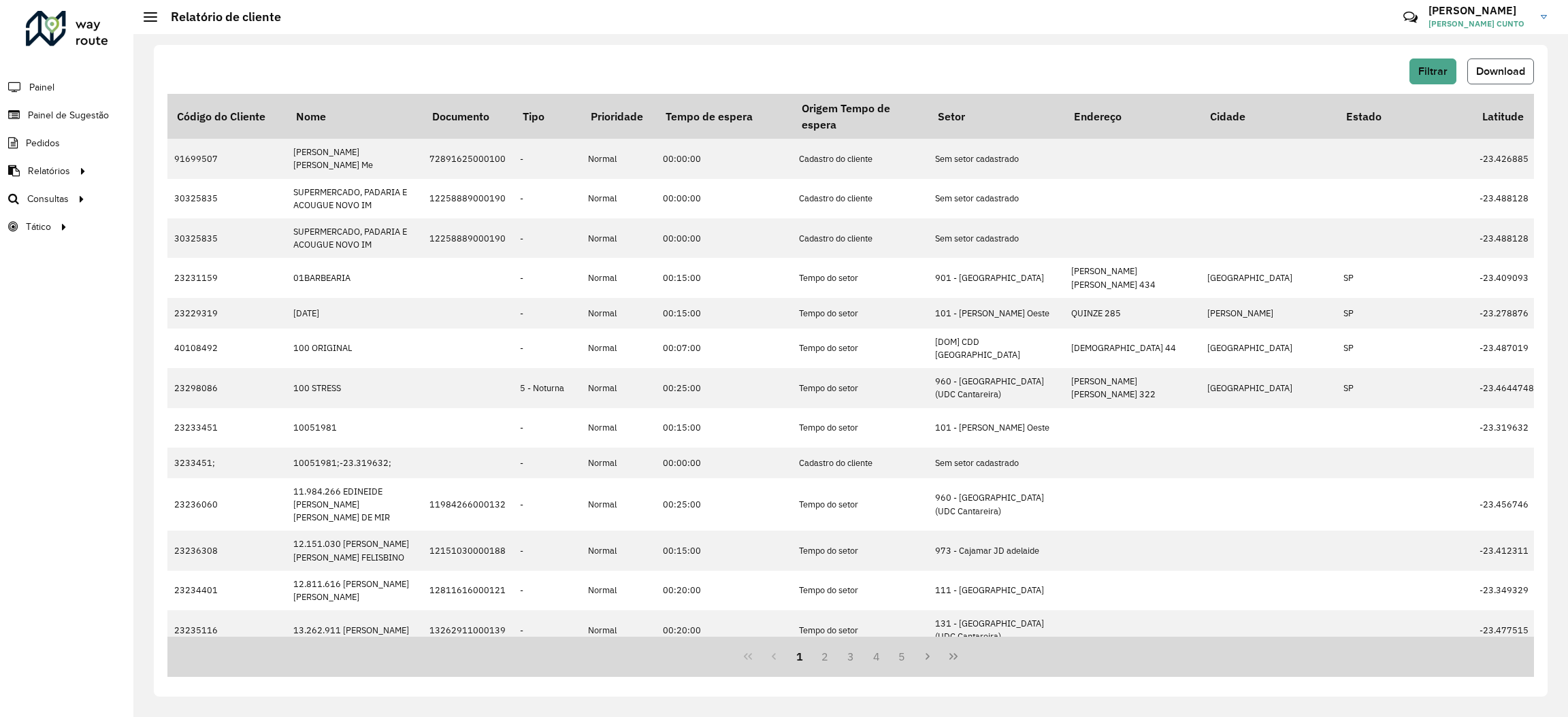
click at [1476, 67] on span "Download" at bounding box center [1500, 71] width 49 height 11
